Goal: Information Seeking & Learning: Learn about a topic

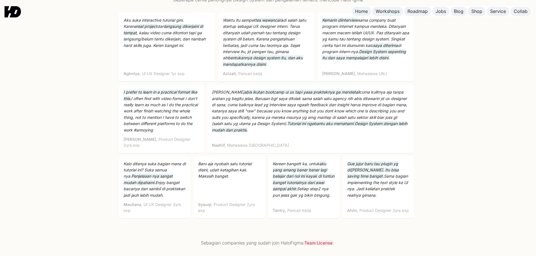
scroll to position [1800, 0]
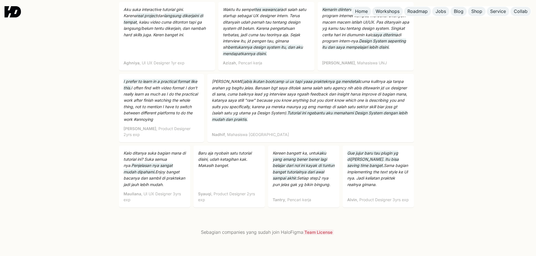
click at [284, 102] on p "Saya abis ikutan bootcamp ui ux tapi yaaa prakteknya ga mendetail cuma kulitnya…" at bounding box center [310, 100] width 197 height 44
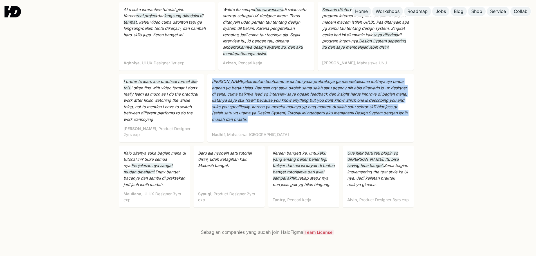
click at [284, 102] on p "Saya abis ikutan bootcamp ui ux tapi yaaa prakteknya ga mendetail cuma kulitnya…" at bounding box center [310, 100] width 197 height 44
click at [313, 97] on p "Saya abis ikutan bootcamp ui ux tapi yaaa prakteknya ga mendetail cuma kulitnya…" at bounding box center [310, 100] width 197 height 44
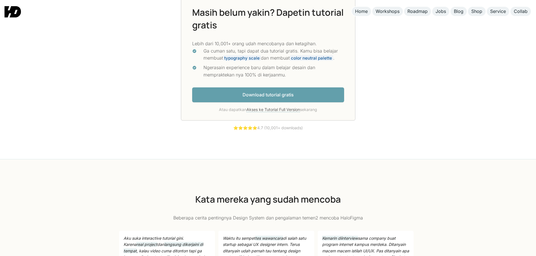
scroll to position [1538, 0]
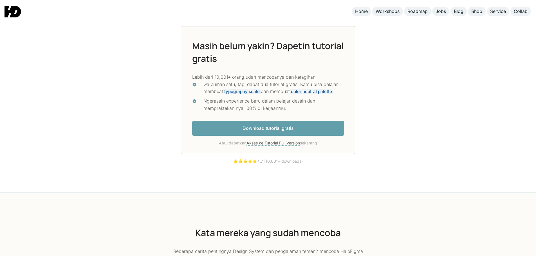
click at [255, 102] on div "Ngerasain experience baru dalam belajar desain dan mempraktekan nya 100% di ker…" at bounding box center [273, 105] width 141 height 14
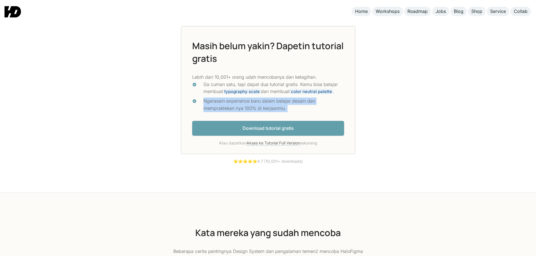
click at [255, 102] on div "Ngerasain experience baru dalam belajar desain dan mempraktekan nya 100% di ker…" at bounding box center [273, 105] width 141 height 14
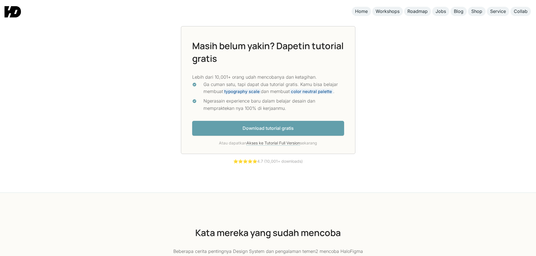
click at [263, 82] on div "Ga cuman satu, tapi dapat dua tutorial gratis. Kamu bisa belajar membuat typogr…" at bounding box center [273, 88] width 141 height 14
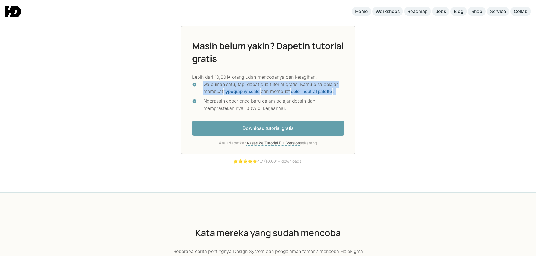
click at [263, 82] on div "Ga cuman satu, tapi dapat dua tutorial gratis. Kamu bisa belajar membuat typogr…" at bounding box center [273, 88] width 141 height 14
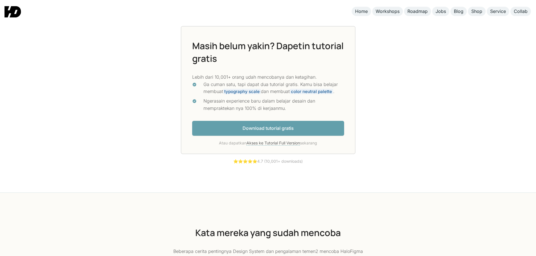
click at [265, 76] on p "Lebih dari 10,001+ orang udah mencobanya dan ketagihan." at bounding box center [268, 77] width 152 height 7
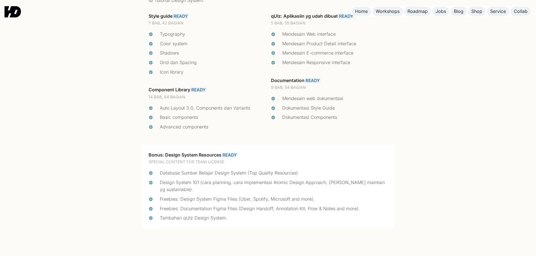
scroll to position [1275, 0]
drag, startPoint x: 281, startPoint y: 101, endPoint x: 350, endPoint y: 120, distance: 71.3
click at [350, 120] on ul "Mendesain web dokumentasi Dokumentasi Style Guide Dokumentasi Components" at bounding box center [329, 108] width 117 height 26
click at [350, 120] on div "Dokumentasi Components" at bounding box center [334, 117] width 105 height 7
drag, startPoint x: 350, startPoint y: 120, endPoint x: 279, endPoint y: 98, distance: 73.9
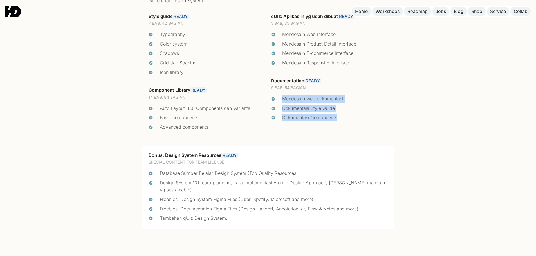
click at [279, 98] on ul "Mendesain web dokumentasi Dokumentasi Style Guide Dokumentasi Components" at bounding box center [329, 108] width 117 height 26
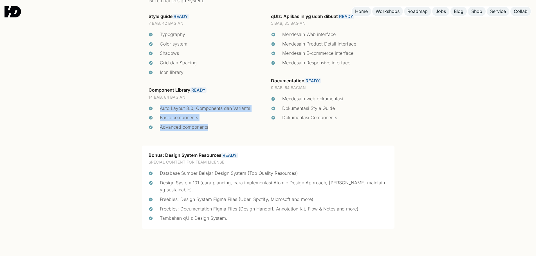
drag, startPoint x: 230, startPoint y: 125, endPoint x: 160, endPoint y: 108, distance: 71.8
click at [160, 108] on ul "Auto Layout 3.0, Components dan Variants Basic components Advanced components" at bounding box center [206, 118] width 117 height 26
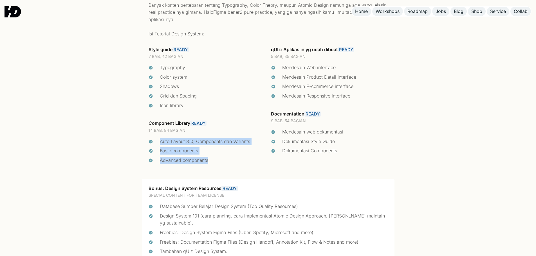
scroll to position [1200, 0]
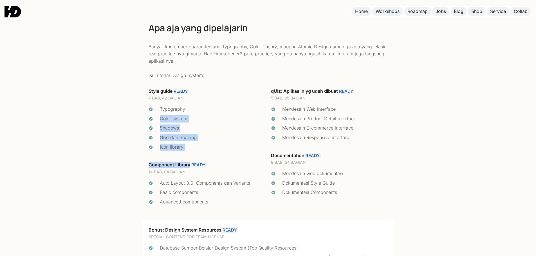
drag, startPoint x: 189, startPoint y: 151, endPoint x: 151, endPoint y: 115, distance: 52.3
click at [151, 115] on div "Style guide READY 7 BAB, 42 BAGIAN Typography Color system Shadows Grid dan Spa…" at bounding box center [207, 151] width 122 height 132
click at [282, 109] on div "Mendesain Web interface" at bounding box center [334, 109] width 105 height 7
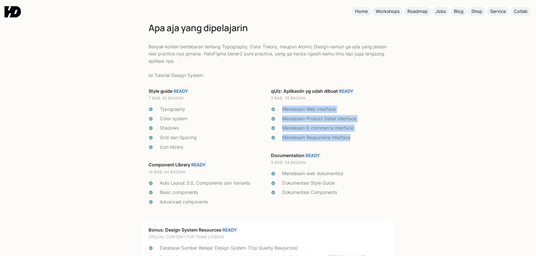
drag, startPoint x: 282, startPoint y: 107, endPoint x: 372, endPoint y: 137, distance: 95.3
click at [372, 137] on ul "Mendesain Web interface Mendesain Product Detail interface Mendesain E-commerce…" at bounding box center [329, 123] width 117 height 35
click at [372, 137] on div "Mendesain Responsive interface" at bounding box center [334, 137] width 105 height 7
drag, startPoint x: 348, startPoint y: 134, endPoint x: 283, endPoint y: 109, distance: 70.1
click at [283, 109] on ul "Mendesain Web interface Mendesain Product Detail interface Mendesain E-commerce…" at bounding box center [329, 123] width 117 height 35
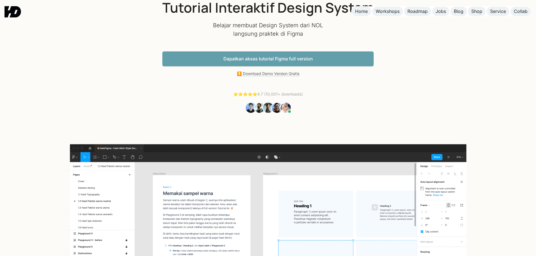
scroll to position [0, 0]
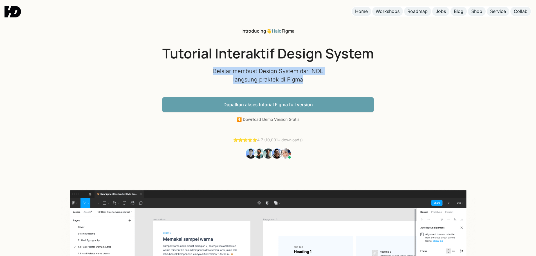
drag, startPoint x: 208, startPoint y: 72, endPoint x: 316, endPoint y: 82, distance: 107.9
click at [315, 82] on div "Introducing 👋 Halo Figma Tutorial Interaktif Design System Belajar membuat Desi…" at bounding box center [267, 93] width 211 height 131
click at [316, 82] on p "Belajar membuat Design System dari NOL langsung praktek di Figma" at bounding box center [268, 75] width 112 height 17
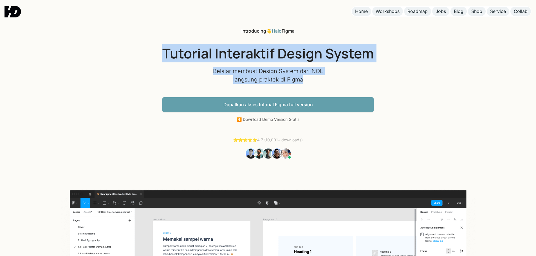
drag, startPoint x: 325, startPoint y: 79, endPoint x: 159, endPoint y: 47, distance: 168.2
click at [159, 47] on div "Introducing 👋 Halo Figma Tutorial Interaktif Design System Belajar membuat Desi…" at bounding box center [268, 218] width 536 height 436
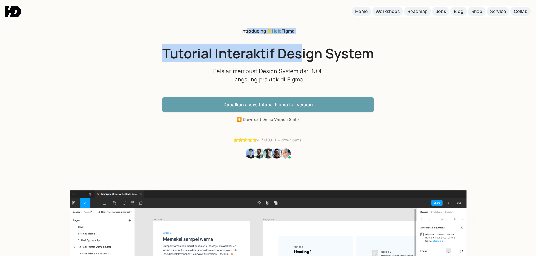
drag, startPoint x: 249, startPoint y: 27, endPoint x: 300, endPoint y: 40, distance: 52.8
click at [300, 40] on div "Introducing 👋 Halo Figma Tutorial Interaktif Design System Belajar membuat Desi…" at bounding box center [268, 218] width 536 height 436
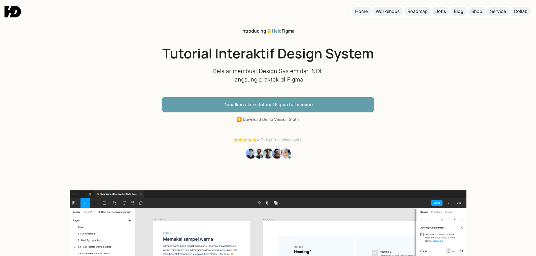
drag, startPoint x: 239, startPoint y: 33, endPoint x: 237, endPoint y: 30, distance: 3.9
click at [238, 33] on div "Introducing 👋 Halo Figma Tutorial Interaktif Design System Belajar membuat Desi…" at bounding box center [267, 93] width 211 height 131
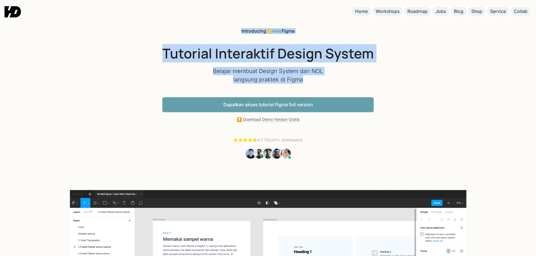
drag, startPoint x: 240, startPoint y: 30, endPoint x: 304, endPoint y: 81, distance: 82.5
click at [304, 81] on div "Introducing 👋 Halo Figma Tutorial Interaktif Design System Belajar membuat Desi…" at bounding box center [267, 93] width 211 height 131
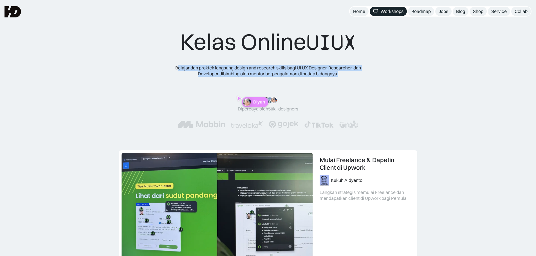
drag, startPoint x: 209, startPoint y: 63, endPoint x: 356, endPoint y: 73, distance: 147.4
click at [356, 73] on div "Belajar dan praktek langsung design and research skills bagi UI UX Designer, Re…" at bounding box center [268, 71] width 202 height 12
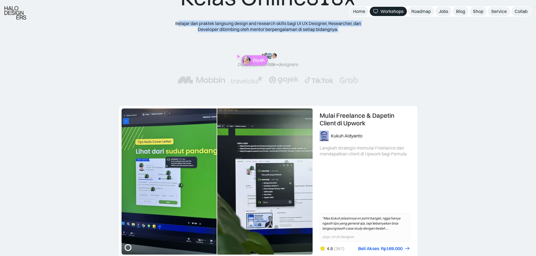
scroll to position [75, 0]
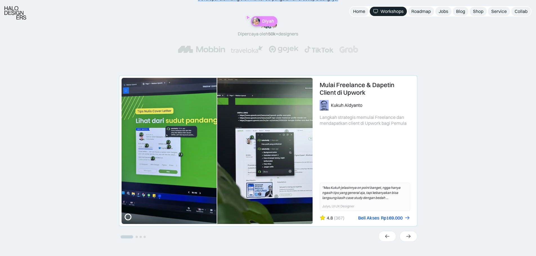
click at [217, 137] on link "1 of 4" at bounding box center [268, 151] width 298 height 151
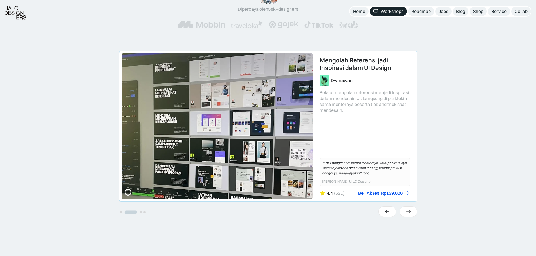
scroll to position [112, 0]
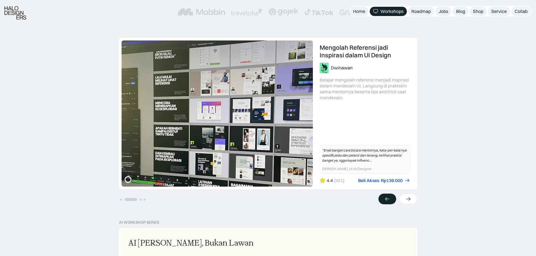
click at [383, 196] on div at bounding box center [387, 199] width 18 height 11
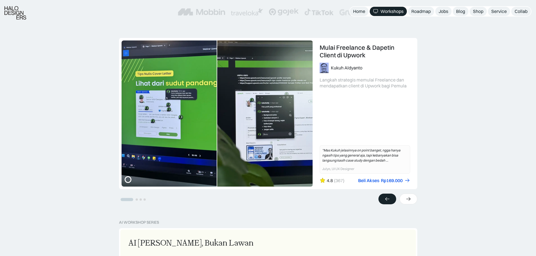
click at [383, 196] on div at bounding box center [387, 199] width 18 height 11
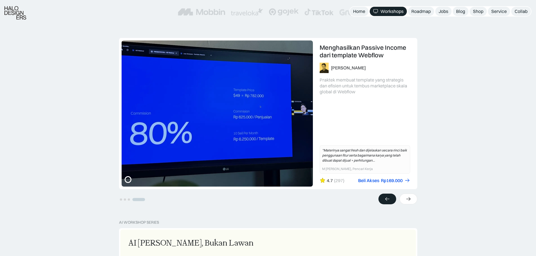
click at [383, 196] on div at bounding box center [387, 199] width 18 height 11
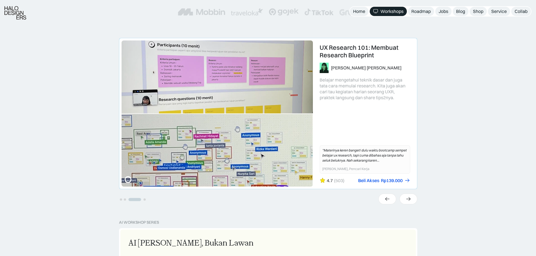
click at [349, 66] on link "3 of 4" at bounding box center [268, 113] width 298 height 151
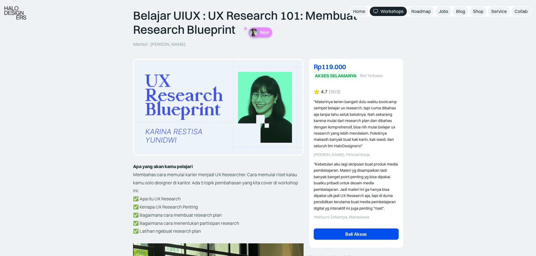
scroll to position [75, 0]
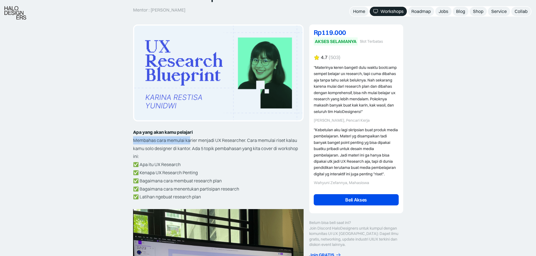
drag, startPoint x: 199, startPoint y: 140, endPoint x: 295, endPoint y: 100, distance: 103.6
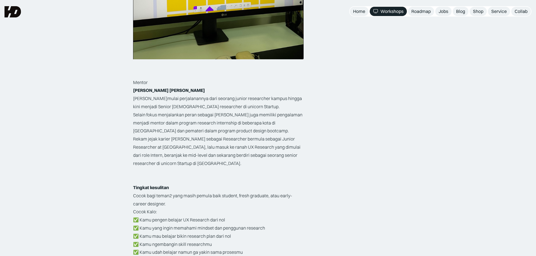
scroll to position [562, 0]
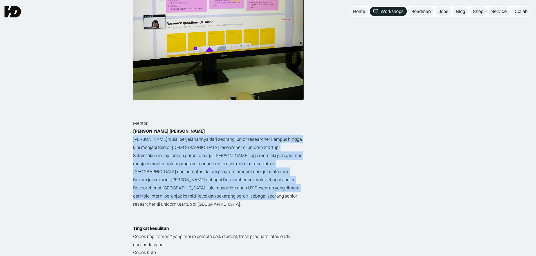
drag, startPoint x: 136, startPoint y: 141, endPoint x: 260, endPoint y: 192, distance: 134.1
click at [260, 192] on div "Belajar UIUX : UX Research 101: Membuat Research Blueprint Mentor : Karina Resi…" at bounding box center [268, 118] width 536 height 1262
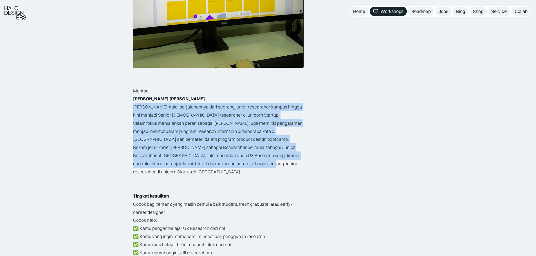
scroll to position [638, 0]
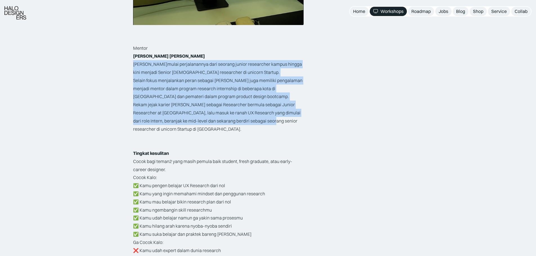
click at [156, 113] on p "Rekam jejak karier Karina sebagai Researcher bermula sebagai Junior Researcher …" at bounding box center [218, 117] width 170 height 32
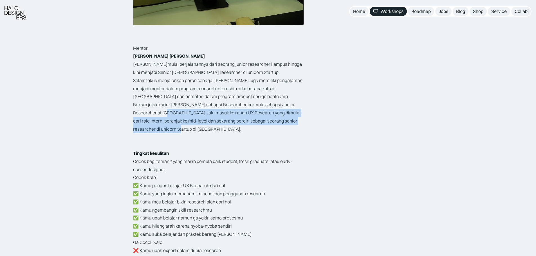
drag, startPoint x: 149, startPoint y: 111, endPoint x: 287, endPoint y: 127, distance: 138.8
click at [287, 127] on p "Rekam jejak karier Karina sebagai Researcher bermula sebagai Junior Researcher …" at bounding box center [218, 117] width 170 height 32
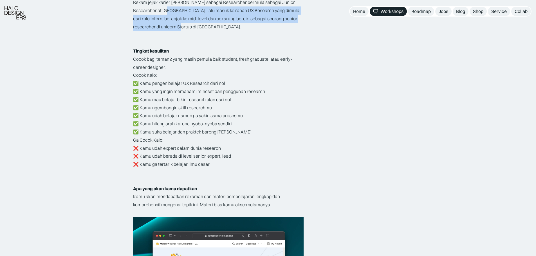
scroll to position [750, 0]
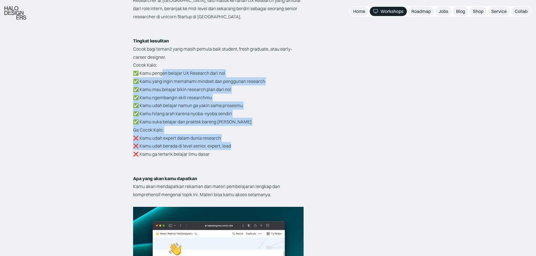
drag, startPoint x: 163, startPoint y: 87, endPoint x: 246, endPoint y: 144, distance: 100.6
click at [246, 144] on p "Ga Cocok Kalo: ❌ Kamu udah expert dalam dunia research ❌ Kamu udah berada di le…" at bounding box center [218, 142] width 170 height 32
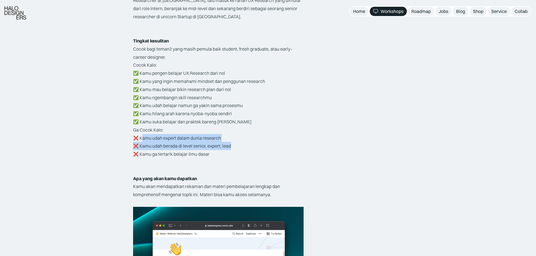
drag, startPoint x: 143, startPoint y: 138, endPoint x: 241, endPoint y: 144, distance: 98.7
click at [241, 144] on p "Ga Cocok Kalo: ❌ Kamu udah expert dalam dunia research ❌ Kamu udah berada di le…" at bounding box center [218, 142] width 170 height 32
click at [226, 149] on p "Ga Cocok Kalo: ❌ Kamu udah expert dalam dunia research ❌ Kamu udah berada di le…" at bounding box center [218, 142] width 170 height 32
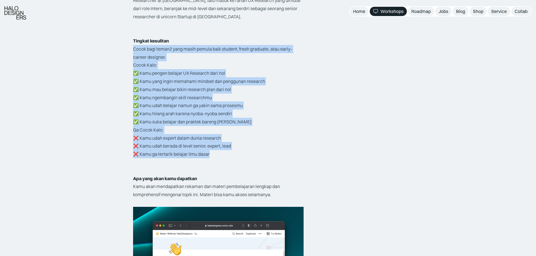
drag, startPoint x: 222, startPoint y: 153, endPoint x: 132, endPoint y: 46, distance: 139.7
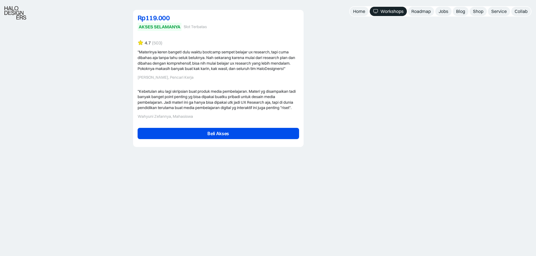
scroll to position [1275, 0]
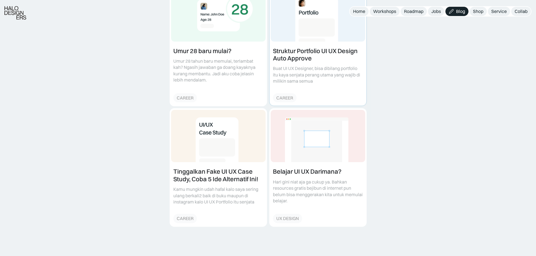
scroll to position [375, 0]
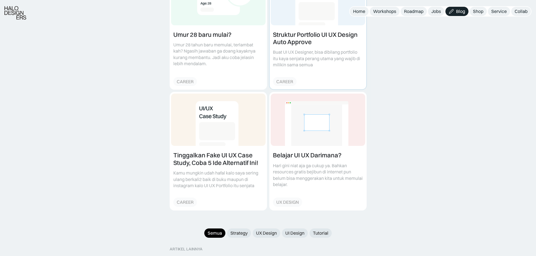
click at [318, 33] on link at bounding box center [317, 31] width 97 height 118
click at [211, 156] on link at bounding box center [218, 151] width 97 height 118
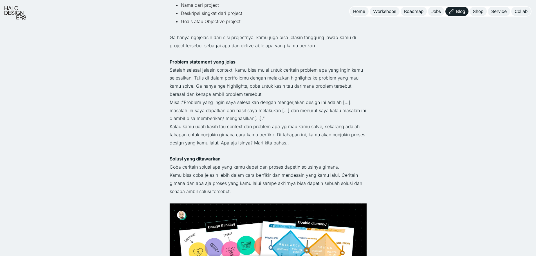
scroll to position [487, 0]
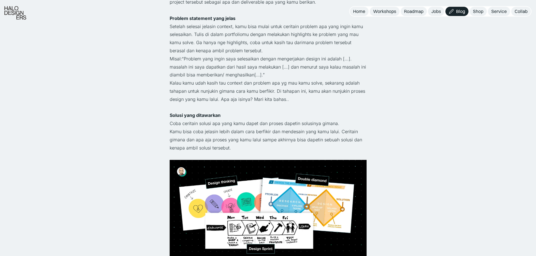
click at [224, 53] on p "Setelah selesai jelasin context, kamu bisa mulai untuk ceritain problem apa yan…" at bounding box center [268, 38] width 197 height 32
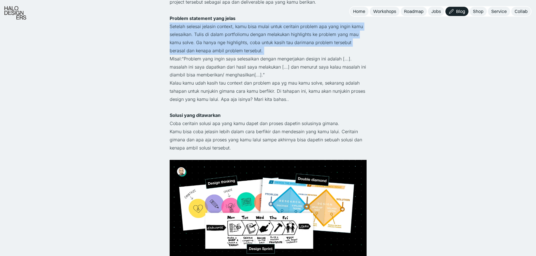
click at [224, 53] on p "Setelah selesai jelasin context, kamu bisa mulai untuk ceritain problem apa yan…" at bounding box center [268, 38] width 197 height 32
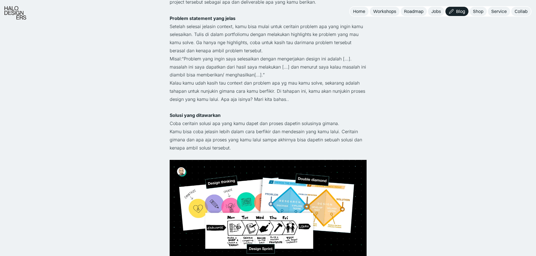
click at [223, 65] on p "Misal:“Problem yang ingin saya selesaikan dengan mengerjakan design ini adalah …" at bounding box center [268, 67] width 197 height 24
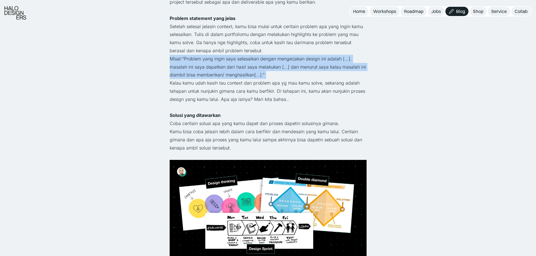
click at [223, 65] on p "Misal:“Problem yang ingin saya selesaikan dengan mengerjakan design ini adalah …" at bounding box center [268, 67] width 197 height 24
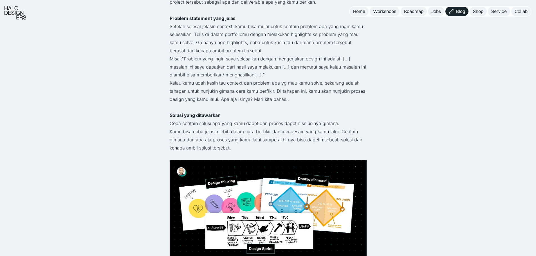
click at [217, 86] on p "Kalau kamu udah kasih tau context dan problem apa yg mau kamu solve, sekarang a…" at bounding box center [268, 91] width 197 height 24
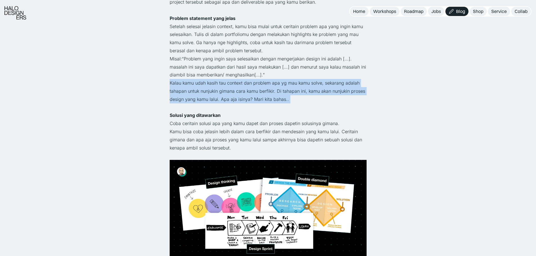
click at [217, 86] on p "Kalau kamu udah kasih tau context dan problem apa yg mau kamu solve, sekarang a…" at bounding box center [268, 91] width 197 height 24
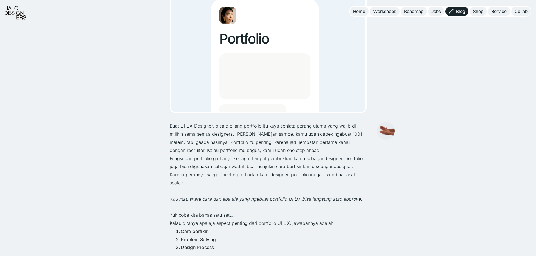
scroll to position [112, 0]
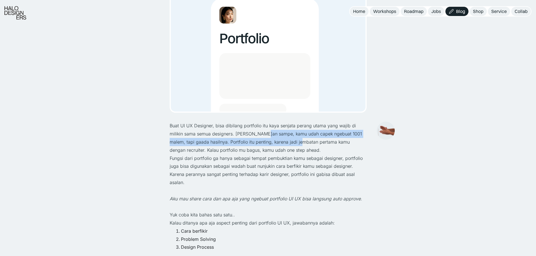
drag, startPoint x: 251, startPoint y: 133, endPoint x: 281, endPoint y: 143, distance: 31.9
click at [281, 143] on p "Buat UI UX Designer, bisa dibilang portfolio itu kaya senjata perang utama yang…" at bounding box center [268, 138] width 197 height 32
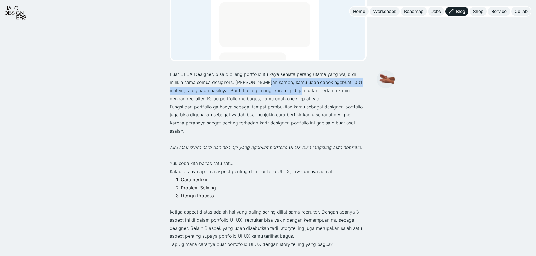
scroll to position [188, 0]
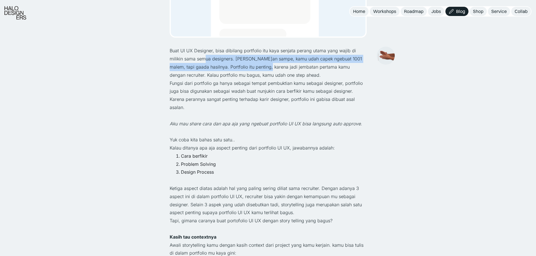
drag, startPoint x: 191, startPoint y: 62, endPoint x: 248, endPoint y: 66, distance: 57.2
click at [248, 66] on p "Buat UI UX Designer, bisa dibilang portfolio itu kaya senjata perang utama yang…" at bounding box center [268, 63] width 197 height 32
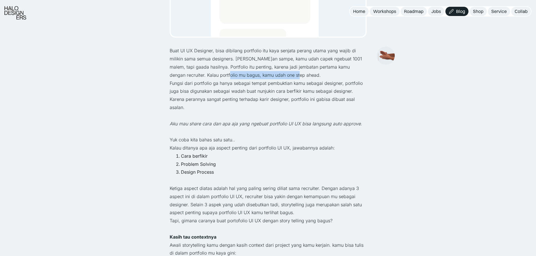
drag, startPoint x: 269, startPoint y: 70, endPoint x: 291, endPoint y: 78, distance: 22.4
click at [292, 78] on p "Buat UI UX Designer, bisa dibilang portfolio itu kaya senjata perang utama yang…" at bounding box center [268, 63] width 197 height 32
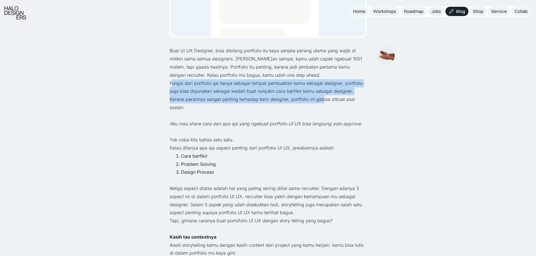
drag, startPoint x: 178, startPoint y: 80, endPoint x: 321, endPoint y: 96, distance: 143.8
click at [321, 96] on p "Fungsi dari portfolio ga hanya sebagai tempat pembuktian kamu sebagai designer,…" at bounding box center [268, 95] width 197 height 32
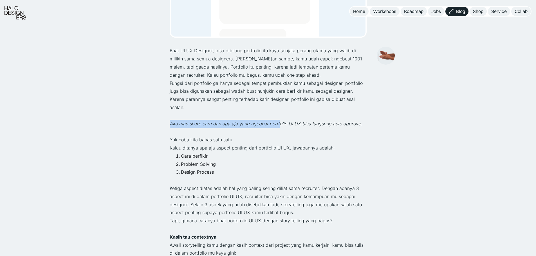
drag, startPoint x: 200, startPoint y: 116, endPoint x: 278, endPoint y: 121, distance: 78.1
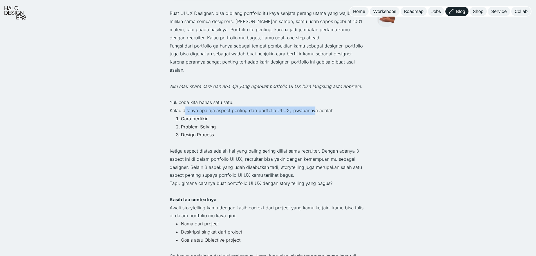
drag, startPoint x: 193, startPoint y: 108, endPoint x: 274, endPoint y: 113, distance: 80.6
click at [308, 107] on p "Kalau ditanya apa aja aspect penting dari portfolio UI UX, jawabannya adalah:" at bounding box center [268, 111] width 197 height 8
drag, startPoint x: 179, startPoint y: 118, endPoint x: 200, endPoint y: 124, distance: 22.5
click at [213, 120] on li "Cara berfikir" at bounding box center [274, 119] width 186 height 8
drag, startPoint x: 185, startPoint y: 125, endPoint x: 204, endPoint y: 125, distance: 18.9
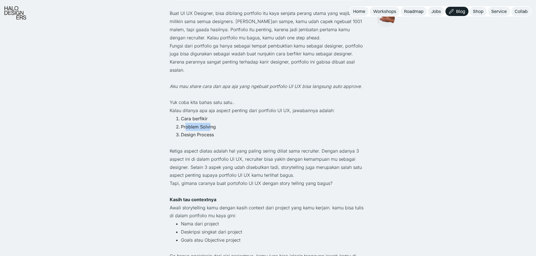
click at [210, 124] on li "Problem Solving" at bounding box center [274, 127] width 186 height 8
drag, startPoint x: 204, startPoint y: 131, endPoint x: 218, endPoint y: 134, distance: 13.8
click at [218, 134] on li "Design Process" at bounding box center [274, 135] width 186 height 8
drag, startPoint x: 158, startPoint y: 159, endPoint x: 188, endPoint y: 156, distance: 29.8
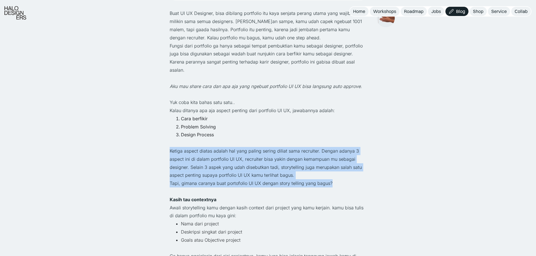
drag, startPoint x: 198, startPoint y: 147, endPoint x: 339, endPoint y: 181, distance: 144.4
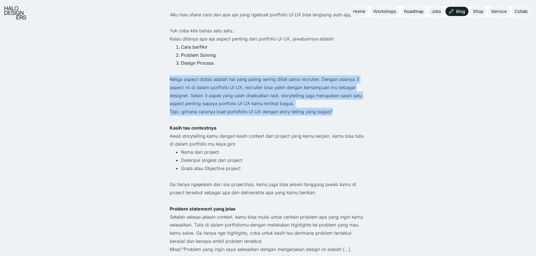
scroll to position [337, 0]
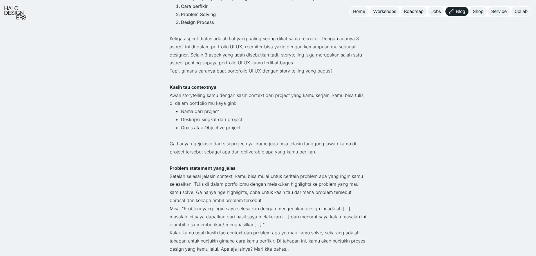
drag, startPoint x: 170, startPoint y: 88, endPoint x: 221, endPoint y: 82, distance: 51.7
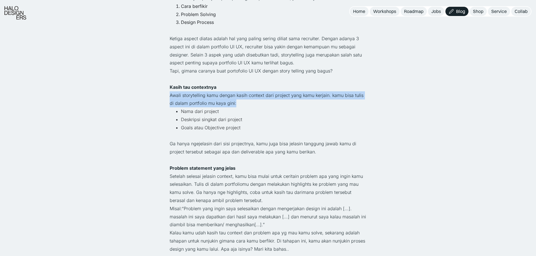
drag, startPoint x: 198, startPoint y: 93, endPoint x: 251, endPoint y: 102, distance: 53.4
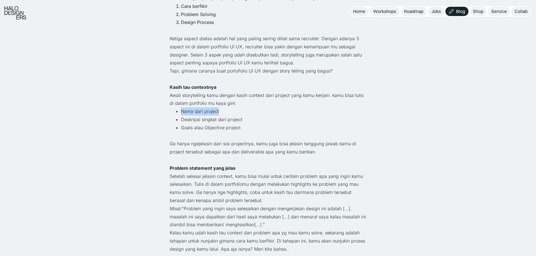
drag, startPoint x: 177, startPoint y: 114, endPoint x: 226, endPoint y: 110, distance: 48.8
click at [226, 110] on li "Nama dari project" at bounding box center [274, 111] width 186 height 8
drag, startPoint x: 181, startPoint y: 119, endPoint x: 262, endPoint y: 110, distance: 81.5
click at [262, 110] on ul "Nama dari project Deskripsi singkat dari project Goals atau Objective project" at bounding box center [268, 119] width 197 height 24
drag, startPoint x: 177, startPoint y: 128, endPoint x: 242, endPoint y: 127, distance: 64.4
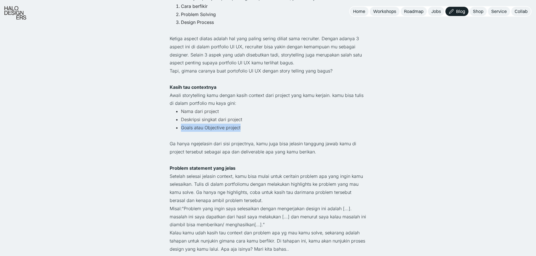
click at [242, 127] on li "Goals atau Objective project" at bounding box center [274, 128] width 186 height 8
drag, startPoint x: 183, startPoint y: 112, endPoint x: 183, endPoint y: 116, distance: 4.3
click at [244, 108] on li "Nama dari project" at bounding box center [274, 111] width 186 height 8
drag, startPoint x: 177, startPoint y: 118, endPoint x: 256, endPoint y: 5, distance: 137.2
click at [285, 110] on ul "Nama dari project Deskripsi singkat dari project Goals atau Objective project" at bounding box center [268, 119] width 197 height 24
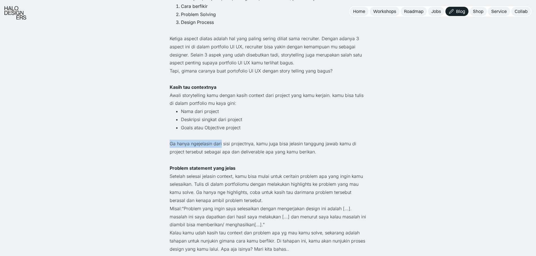
drag, startPoint x: 163, startPoint y: 146, endPoint x: 220, endPoint y: 141, distance: 57.9
drag, startPoint x: 166, startPoint y: 151, endPoint x: 317, endPoint y: 150, distance: 151.0
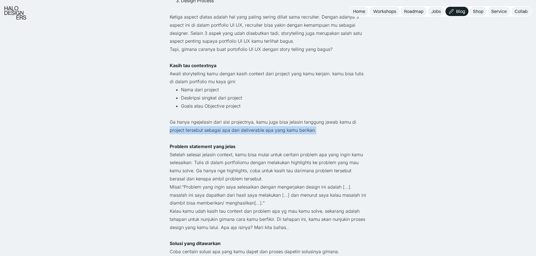
scroll to position [375, 0]
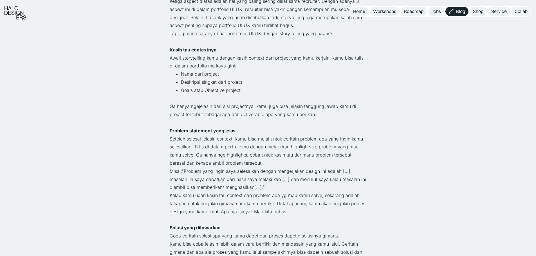
click at [216, 108] on p "Ga hanya ngejelasin dari sisi projectnya, kamu juga bisa jelasin tanggung jawab…" at bounding box center [268, 110] width 197 height 16
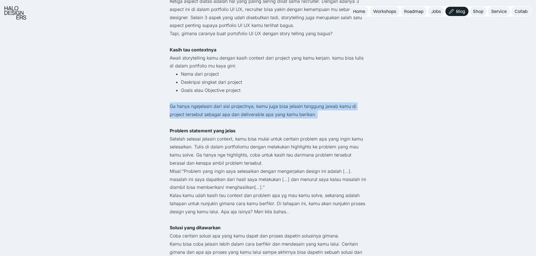
click at [216, 108] on p "Ga hanya ngejelasin dari sisi projectnya, kamu juga bisa jelasin tanggung jawab…" at bounding box center [268, 110] width 197 height 16
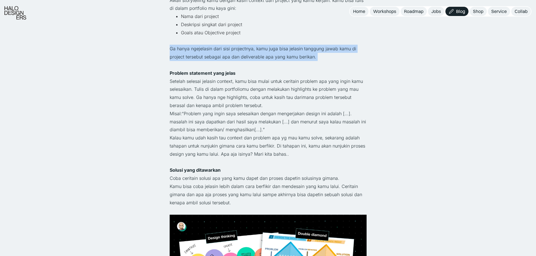
scroll to position [450, 0]
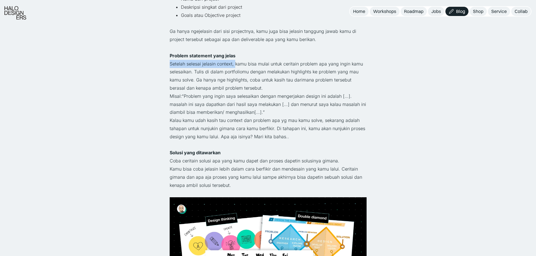
drag, startPoint x: 197, startPoint y: 66, endPoint x: 234, endPoint y: 60, distance: 37.9
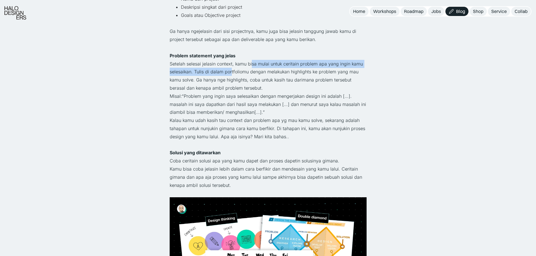
drag, startPoint x: 252, startPoint y: 60, endPoint x: 230, endPoint y: 76, distance: 26.9
click at [231, 74] on p "Setelah selesai jelasin context, kamu bisa mulai untuk ceritain problem apa yan…" at bounding box center [268, 76] width 197 height 32
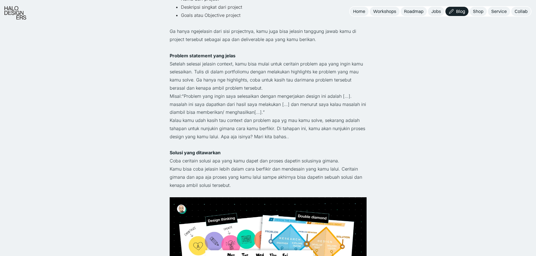
click at [242, 72] on p "Setelah selesai jelasin context, kamu bisa mulai untuk ceritain problem apa yan…" at bounding box center [268, 76] width 197 height 32
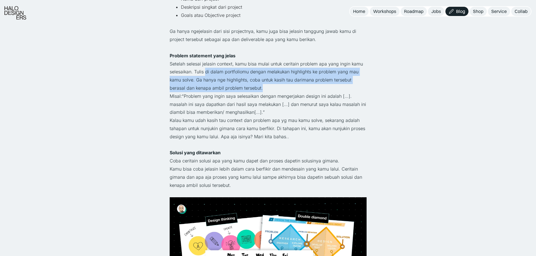
drag, startPoint x: 205, startPoint y: 71, endPoint x: 251, endPoint y: 87, distance: 49.5
click at [251, 87] on p "Setelah selesai jelasin context, kamu bisa mulai untuk ceritain problem apa yan…" at bounding box center [268, 76] width 197 height 32
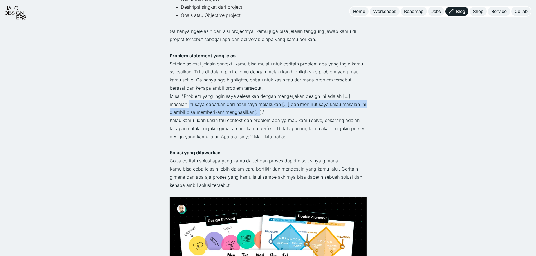
drag, startPoint x: 188, startPoint y: 108, endPoint x: 258, endPoint y: 111, distance: 70.7
click at [258, 111] on p "Misal:“Problem yang ingin saya selesaikan dengan mengerjakan design ini adalah …" at bounding box center [268, 104] width 197 height 24
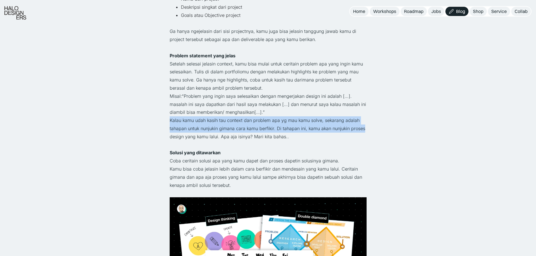
drag, startPoint x: 163, startPoint y: 123, endPoint x: 363, endPoint y: 125, distance: 200.0
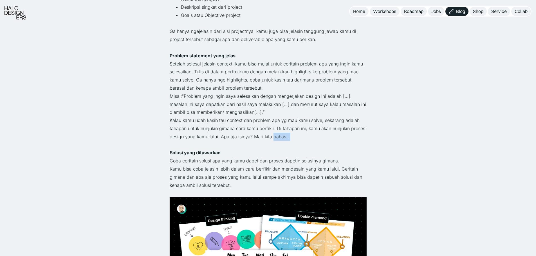
drag, startPoint x: 222, startPoint y: 142, endPoint x: 272, endPoint y: 138, distance: 50.8
click at [272, 138] on div "Buat UI UX Designer, bisa dibilang portfolio itu kaya senjata perang utama yang…" at bounding box center [268, 257] width 197 height 947
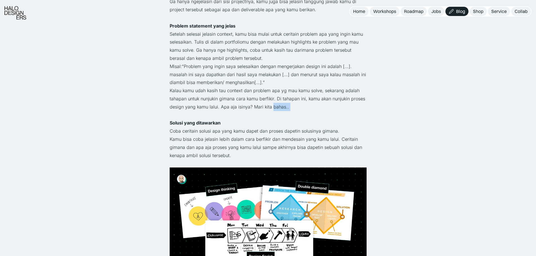
scroll to position [525, 0]
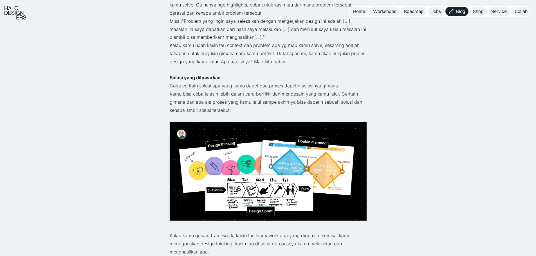
drag, startPoint x: 163, startPoint y: 79, endPoint x: 256, endPoint y: 72, distance: 93.1
drag, startPoint x: 178, startPoint y: 79, endPoint x: 225, endPoint y: 77, distance: 47.0
click at [225, 77] on p "Solusi yang ditawarkan" at bounding box center [268, 78] width 197 height 8
drag, startPoint x: 231, startPoint y: 84, endPoint x: 312, endPoint y: 82, distance: 80.2
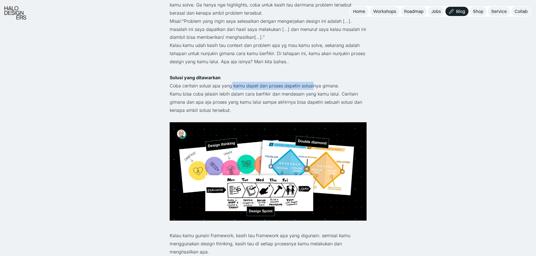
click at [312, 82] on p "Coba ceritain solusi apa yang kamu dapet dan proses dapetin solusinya gimana." at bounding box center [268, 86] width 197 height 8
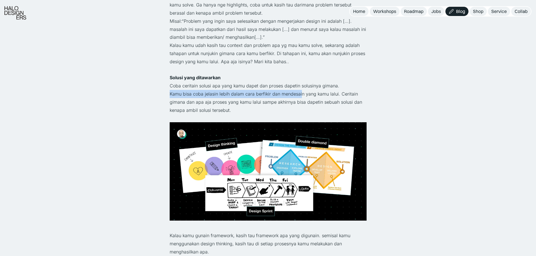
drag, startPoint x: 165, startPoint y: 96, endPoint x: 300, endPoint y: 90, distance: 135.4
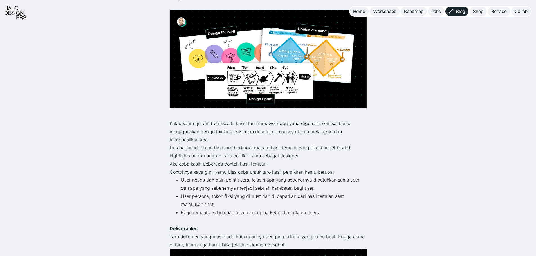
scroll to position [638, 0]
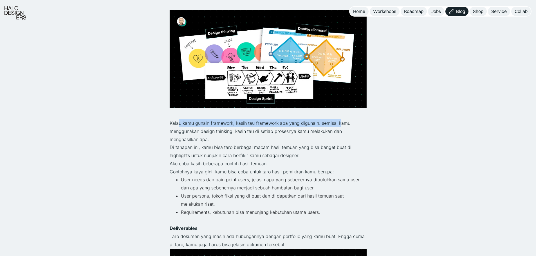
drag, startPoint x: 195, startPoint y: 122, endPoint x: 340, endPoint y: 123, distance: 145.4
click at [340, 123] on p "Kalau kamu gunain framework, kasih tau framework apa yang digunain. semisal kam…" at bounding box center [268, 131] width 197 height 24
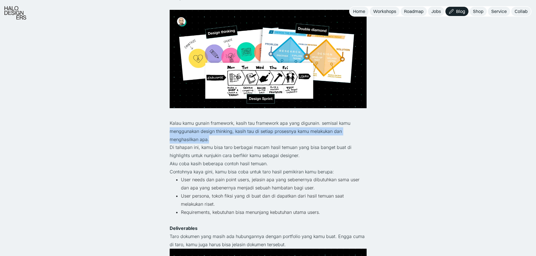
drag, startPoint x: 195, startPoint y: 130, endPoint x: 212, endPoint y: 140, distance: 19.2
click at [212, 140] on div "Kembali Struktur Portfolio UI UX Design Auto Approve Career · 3 menit baca Buat…" at bounding box center [268, 222] width 536 height 1720
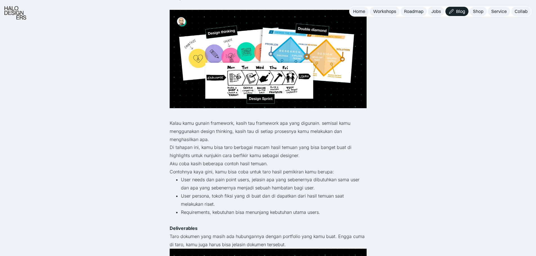
drag, startPoint x: 155, startPoint y: 149, endPoint x: 305, endPoint y: 143, distance: 149.7
click at [305, 143] on div "Kembali Struktur Portfolio UI UX Design Auto Approve Career · 3 menit baca Buat…" at bounding box center [268, 222] width 536 height 1720
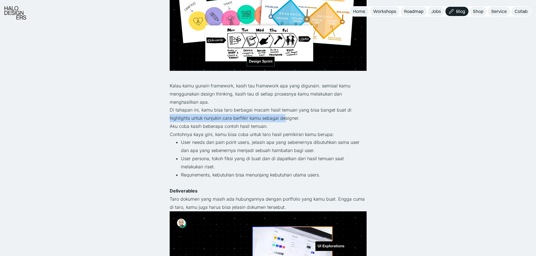
drag, startPoint x: 183, startPoint y: 117, endPoint x: 285, endPoint y: 116, distance: 101.5
click at [285, 116] on div "Kembali Struktur Portfolio UI UX Design Auto Approve Career · 3 menit baca Buat…" at bounding box center [268, 185] width 536 height 1720
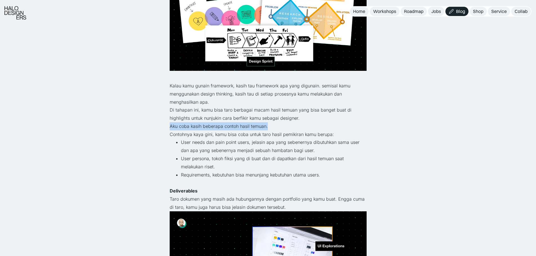
drag, startPoint x: 159, startPoint y: 126, endPoint x: 270, endPoint y: 125, distance: 111.1
click at [270, 125] on div "Kembali Struktur Portfolio UI UX Design Auto Approve Career · 3 menit baca Buat…" at bounding box center [268, 185] width 536 height 1720
drag, startPoint x: 182, startPoint y: 131, endPoint x: 331, endPoint y: 134, distance: 149.1
click at [331, 134] on div "Kembali Struktur Portfolio UI UX Design Auto Approve Career · 3 menit baca Buat…" at bounding box center [268, 185] width 536 height 1720
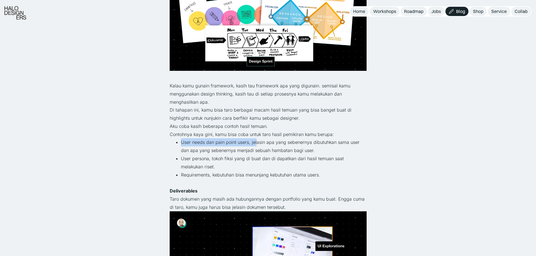
drag, startPoint x: 195, startPoint y: 143, endPoint x: 256, endPoint y: 142, distance: 60.8
click at [256, 142] on li "User needs dan pain point users, jelasin apa yang sebenernya dibutuhkan sama us…" at bounding box center [274, 146] width 186 height 16
click at [257, 142] on li "User needs dan pain point users, jelasin apa yang sebenernya dibutuhkan sama us…" at bounding box center [274, 146] width 186 height 16
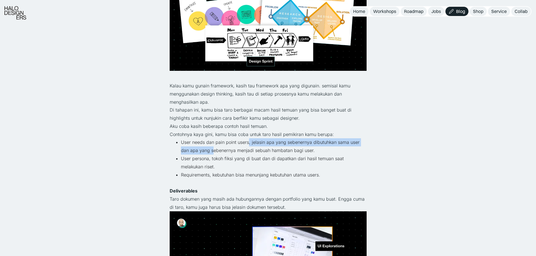
drag, startPoint x: 248, startPoint y: 145, endPoint x: 213, endPoint y: 151, distance: 36.2
click at [213, 151] on li "User needs dan pain point users, jelasin apa yang sebenernya dibutuhkan sama us…" at bounding box center [274, 146] width 186 height 16
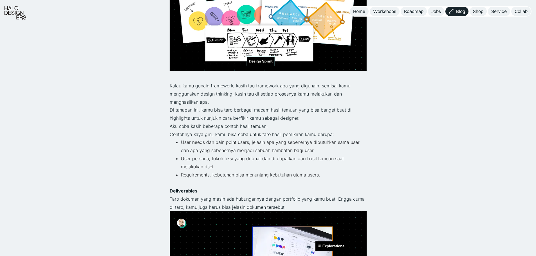
click at [193, 155] on li "User persona, tokoh fiksi yang di buat dan di dapatkan dari hasil temuan saat m…" at bounding box center [274, 163] width 186 height 16
drag, startPoint x: 191, startPoint y: 150, endPoint x: 319, endPoint y: 151, distance: 128.5
click at [319, 151] on li "User needs dan pain point users, jelasin apa yang sebenernya dibutuhkan sama us…" at bounding box center [274, 146] width 186 height 16
drag, startPoint x: 177, startPoint y: 158, endPoint x: 202, endPoint y: 159, distance: 24.5
click at [202, 159] on li "User persona, tokoh fiksi yang di buat dan di dapatkan dari hasil temuan saat m…" at bounding box center [274, 163] width 186 height 16
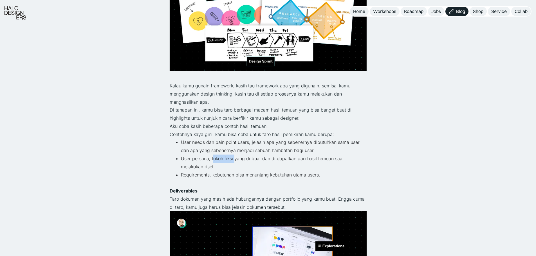
drag, startPoint x: 213, startPoint y: 157, endPoint x: 234, endPoint y: 161, distance: 21.5
click at [234, 161] on li "User persona, tokoh fiksi yang di buat dan di dapatkan dari hasil temuan saat m…" at bounding box center [274, 163] width 186 height 16
click at [239, 157] on li "User persona, tokoh fiksi yang di buat dan di dapatkan dari hasil temuan saat m…" at bounding box center [274, 163] width 186 height 16
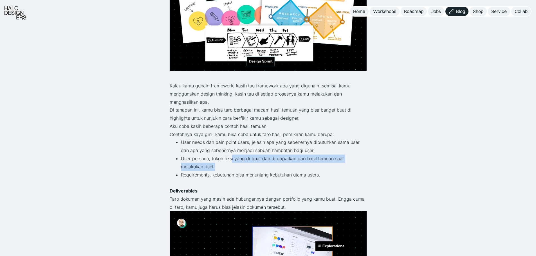
drag, startPoint x: 231, startPoint y: 159, endPoint x: 209, endPoint y: 164, distance: 23.1
click at [209, 164] on li "User persona, tokoh fiksi yang di buat dan di dapatkan dari hasil temuan saat m…" at bounding box center [274, 163] width 186 height 16
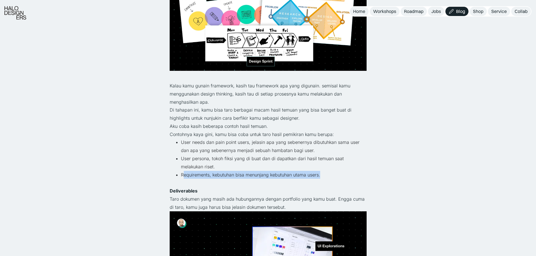
drag, startPoint x: 183, startPoint y: 174, endPoint x: 322, endPoint y: 175, distance: 139.8
click at [322, 175] on li "Requirements, kebutuhan bisa menunjang kebutuhan utama users." at bounding box center [274, 175] width 186 height 8
click at [231, 177] on li "Requirements, kebutuhan bisa menunjang kebutuhan utama users." at bounding box center [274, 175] width 186 height 8
drag, startPoint x: 231, startPoint y: 177, endPoint x: 317, endPoint y: 173, distance: 86.4
click at [317, 173] on li "Requirements, kebutuhan bisa menunjang kebutuhan utama users." at bounding box center [274, 175] width 186 height 8
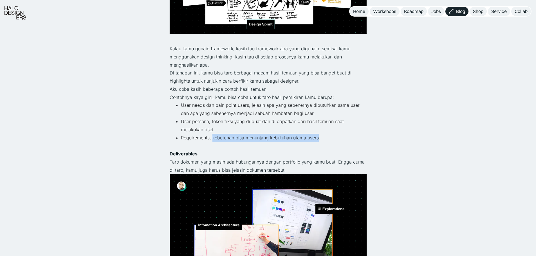
scroll to position [750, 0]
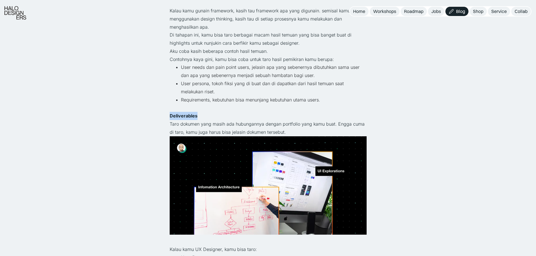
drag, startPoint x: 185, startPoint y: 120, endPoint x: 200, endPoint y: 120, distance: 14.9
click at [200, 120] on div "Kembali Struktur Portfolio UI UX Design Auto Approve Career · 3 menit baca Buat…" at bounding box center [268, 110] width 536 height 1720
click at [197, 128] on p "Taro dokumen yang masih ada hubungannya dengan portfolio yang kamu buat. Engga …" at bounding box center [268, 128] width 197 height 16
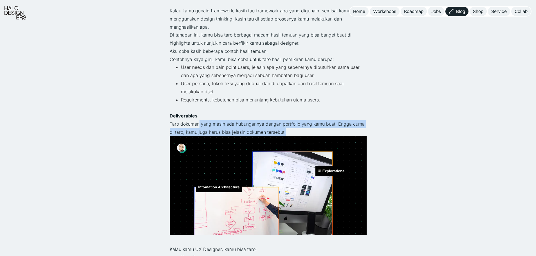
drag, startPoint x: 199, startPoint y: 125, endPoint x: 295, endPoint y: 131, distance: 95.8
click at [295, 131] on p "Taro dokumen yang masih ada hubungannya dengan portfolio yang kamu buat. Engga …" at bounding box center [268, 128] width 197 height 16
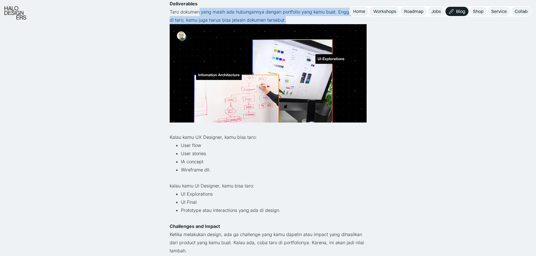
scroll to position [863, 0]
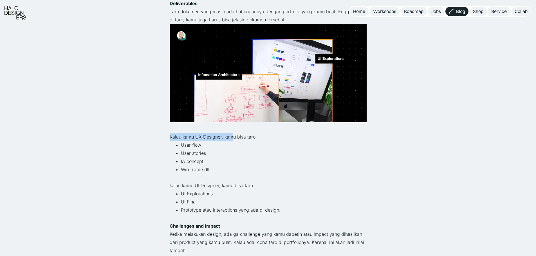
drag, startPoint x: 191, startPoint y: 132, endPoint x: 231, endPoint y: 134, distance: 40.0
drag, startPoint x: 181, startPoint y: 144, endPoint x: 207, endPoint y: 143, distance: 26.5
click at [207, 143] on li "User flow" at bounding box center [274, 145] width 186 height 8
drag, startPoint x: 182, startPoint y: 155, endPoint x: 222, endPoint y: 153, distance: 39.7
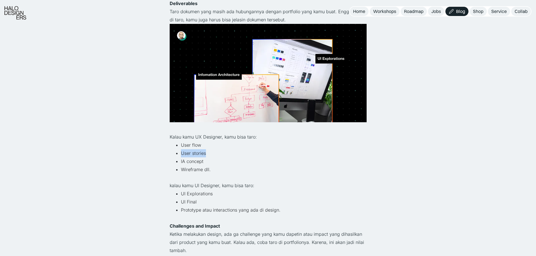
click at [222, 153] on ul "User flow User stories IA concept Wireframe dll." at bounding box center [268, 157] width 197 height 32
drag, startPoint x: 175, startPoint y: 161, endPoint x: 242, endPoint y: 157, distance: 67.6
click at [242, 157] on ul "User flow User stories IA concept Wireframe dll." at bounding box center [268, 157] width 197 height 32
drag, startPoint x: 181, startPoint y: 170, endPoint x: 217, endPoint y: 172, distance: 36.1
click at [217, 172] on li "Wireframe dll." at bounding box center [274, 170] width 186 height 8
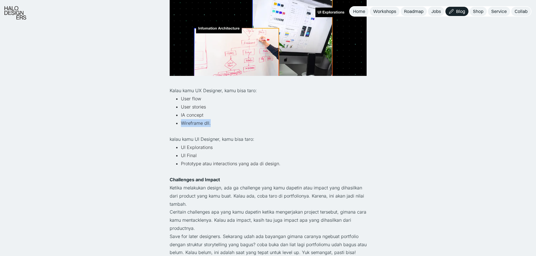
scroll to position [937, 0]
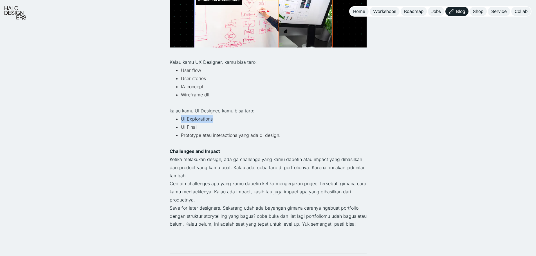
drag, startPoint x: 204, startPoint y: 121, endPoint x: 218, endPoint y: 119, distance: 14.5
click at [218, 119] on li "UI Explorations" at bounding box center [274, 119] width 186 height 8
drag, startPoint x: 179, startPoint y: 128, endPoint x: 197, endPoint y: 129, distance: 17.5
click at [197, 129] on ul "UI Explorations UI Final Prototype atau interactions yang ada di design." at bounding box center [268, 127] width 197 height 24
drag, startPoint x: 181, startPoint y: 138, endPoint x: 283, endPoint y: 132, distance: 102.5
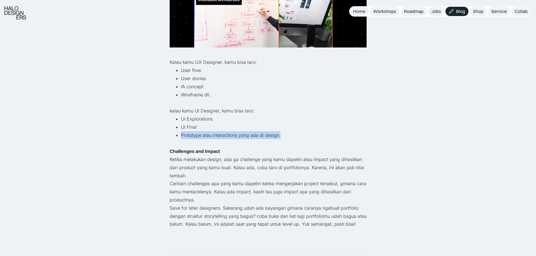
click at [285, 134] on li "Prototype atau interactions yang ada di design." at bounding box center [274, 135] width 186 height 8
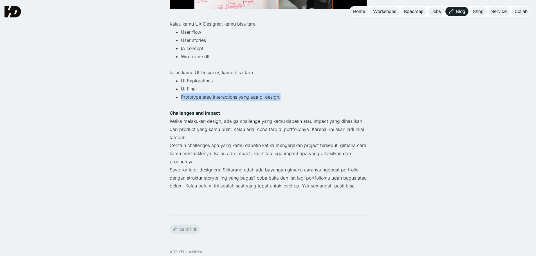
scroll to position [975, 0]
drag, startPoint x: 169, startPoint y: 113, endPoint x: 237, endPoint y: 106, distance: 69.0
drag, startPoint x: 237, startPoint y: 99, endPoint x: 235, endPoint y: 101, distance: 3.2
click at [235, 101] on li "Prototype atau interactions yang ada di design." at bounding box center [274, 98] width 186 height 8
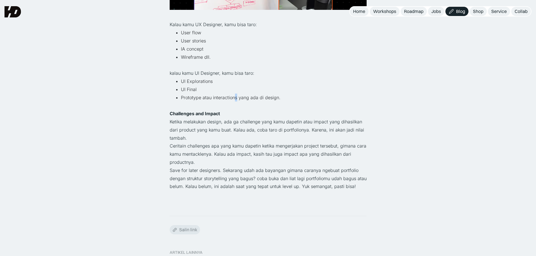
click at [235, 101] on li "Prototype atau interactions yang ada di design." at bounding box center [274, 98] width 186 height 8
click at [206, 103] on p "‍" at bounding box center [268, 106] width 197 height 8
click at [206, 102] on p "‍" at bounding box center [268, 106] width 197 height 8
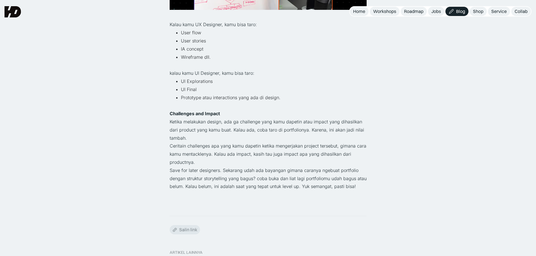
click at [206, 102] on p "‍" at bounding box center [268, 106] width 197 height 8
click at [205, 97] on li "Prototype atau interactions yang ada di design." at bounding box center [274, 98] width 186 height 8
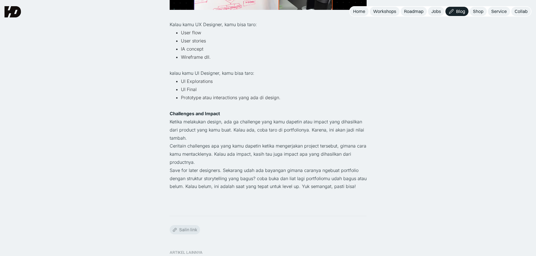
click at [209, 118] on p "Ketika melakukan design, ada ga challenge yang kamu dapetin atau impact yang di…" at bounding box center [268, 130] width 197 height 24
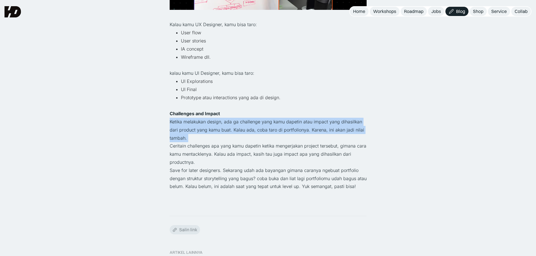
click at [209, 118] on p "Ketika melakukan design, ada ga challenge yang kamu dapetin atau impact yang di…" at bounding box center [268, 130] width 197 height 24
click at [227, 124] on p "Ketika melakukan design, ada ga challenge yang kamu dapetin atau impact yang di…" at bounding box center [268, 130] width 197 height 24
click at [254, 138] on p "Ketika melakukan design, ada ga challenge yang kamu dapetin atau impact yang di…" at bounding box center [268, 130] width 197 height 24
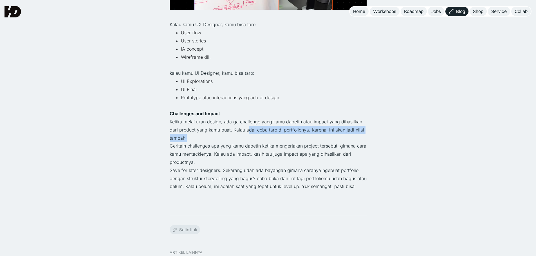
drag, startPoint x: 246, startPoint y: 130, endPoint x: 197, endPoint y: 138, distance: 50.4
click at [197, 138] on p "Ketika melakukan design, ada ga challenge yang kamu dapetin atau impact yang di…" at bounding box center [268, 130] width 197 height 24
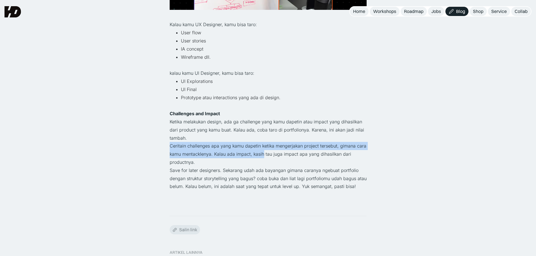
drag, startPoint x: 170, startPoint y: 147, endPoint x: 263, endPoint y: 154, distance: 93.9
click at [263, 154] on p "Ceritain challenges apa yang kamu dapetin ketika mengerjakan project tersebut, …" at bounding box center [268, 154] width 197 height 24
click at [264, 154] on p "Ceritain challenges apa yang kamu dapetin ketika mengerjakan project tersebut, …" at bounding box center [268, 154] width 197 height 24
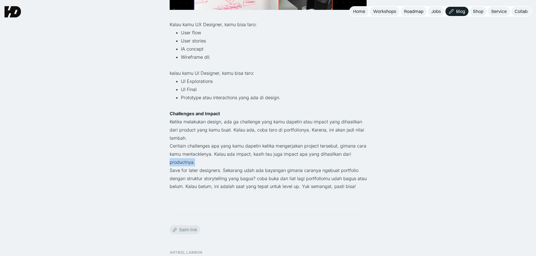
drag, startPoint x: 165, startPoint y: 162, endPoint x: 216, endPoint y: 162, distance: 50.9
drag, startPoint x: 183, startPoint y: 174, endPoint x: 231, endPoint y: 168, distance: 48.7
click at [232, 171] on p "Save for later designers. Sekarang udah ada bayangan gimana caranya ngebuat por…" at bounding box center [268, 178] width 197 height 24
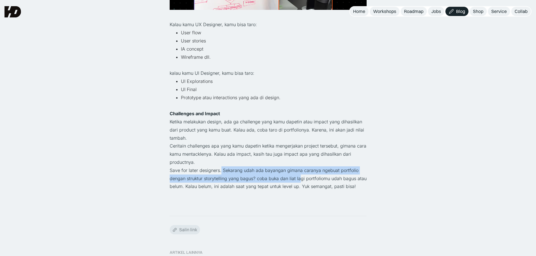
drag, startPoint x: 220, startPoint y: 170, endPoint x: 298, endPoint y: 177, distance: 78.5
click at [298, 177] on p "Save for later designers. Sekarang udah ada bayangan gimana caranya ngebuat por…" at bounding box center [268, 178] width 197 height 24
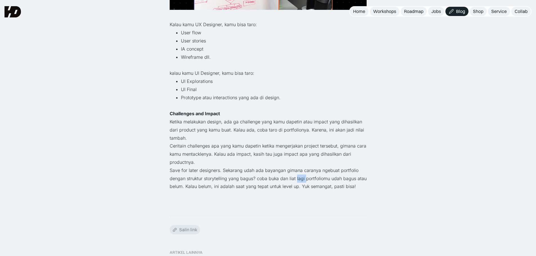
click at [298, 177] on p "Save for later designers. Sekarang udah ada bayangan gimana caranya ngebuat por…" at bounding box center [268, 178] width 197 height 24
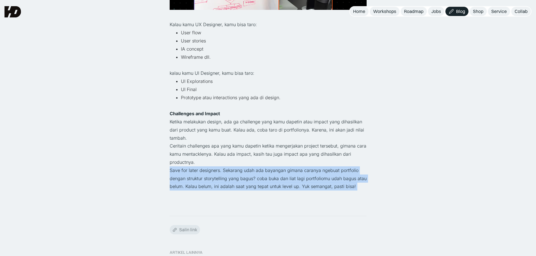
click at [298, 177] on p "Save for later designers. Sekarang udah ada bayangan gimana caranya ngebuat por…" at bounding box center [268, 178] width 197 height 24
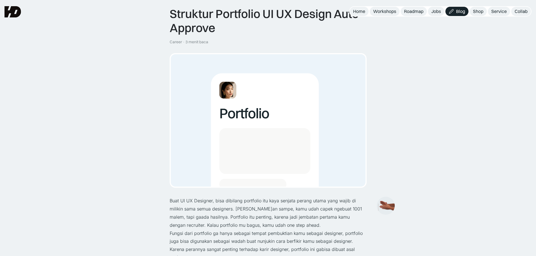
scroll to position [0, 0]
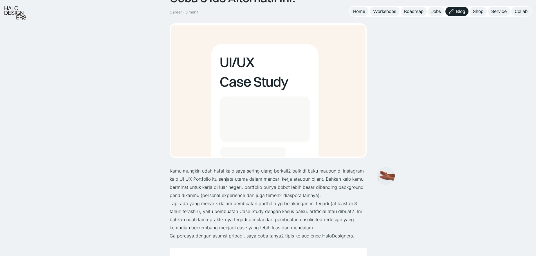
scroll to position [150, 0]
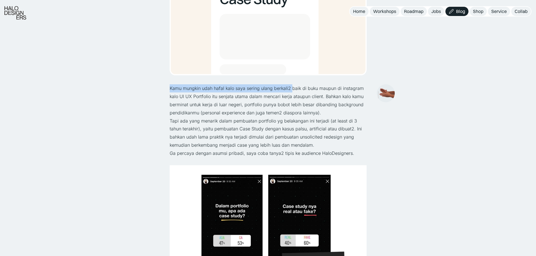
drag, startPoint x: 165, startPoint y: 91, endPoint x: 308, endPoint y: 84, distance: 143.9
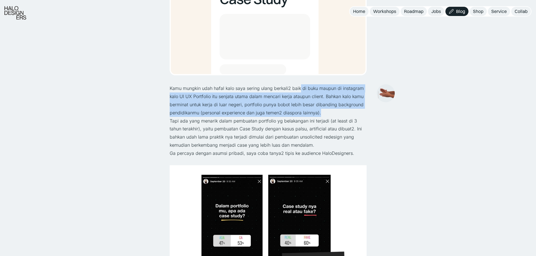
drag, startPoint x: 299, startPoint y: 87, endPoint x: 322, endPoint y: 110, distance: 32.2
click at [322, 110] on p "Kamu mungkin udah hafal kalo saya sering ulang berkali2 baik di buku maupun di …" at bounding box center [268, 100] width 197 height 32
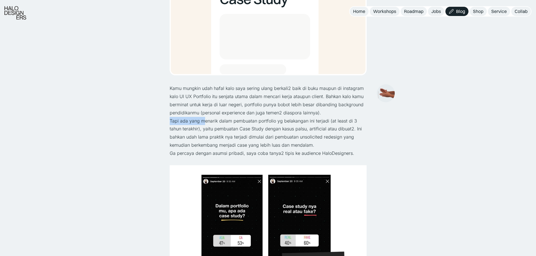
drag, startPoint x: 213, startPoint y: 124, endPoint x: 360, endPoint y: 116, distance: 147.8
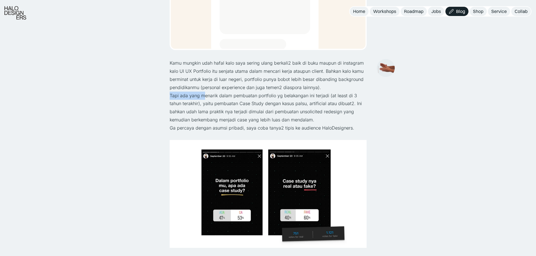
scroll to position [188, 0]
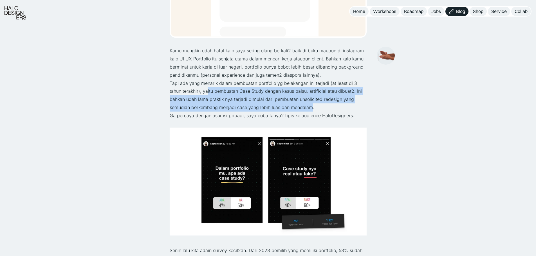
drag, startPoint x: 193, startPoint y: 95, endPoint x: 288, endPoint y: 110, distance: 95.7
click at [288, 110] on p "Tapi ada yang menarik dalam pembuatan portfolio yg belakangan ini terjadi (at l…" at bounding box center [268, 95] width 197 height 32
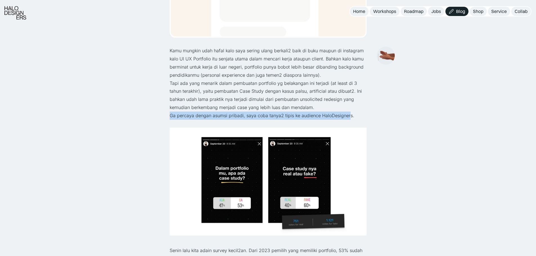
drag, startPoint x: 169, startPoint y: 116, endPoint x: 348, endPoint y: 115, distance: 178.3
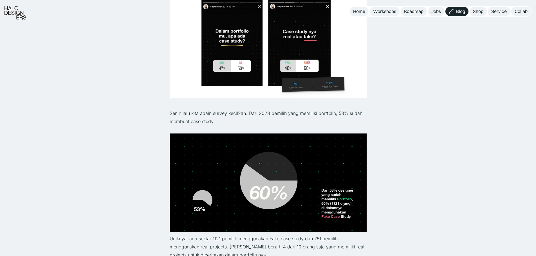
scroll to position [337, 0]
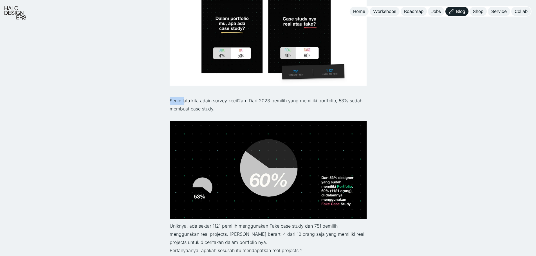
drag, startPoint x: 164, startPoint y: 104, endPoint x: 183, endPoint y: 103, distance: 19.4
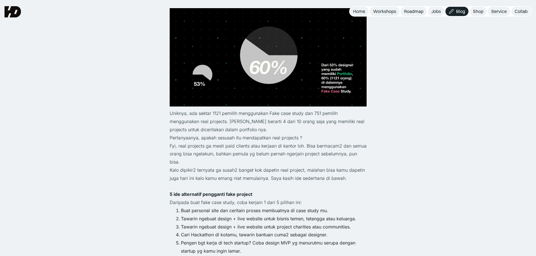
scroll to position [487, 0]
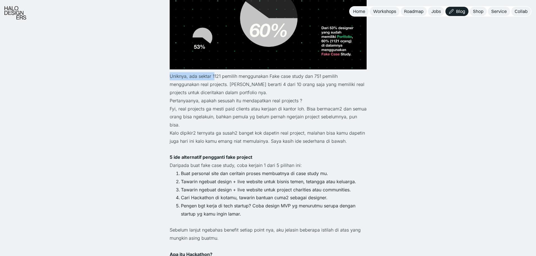
drag, startPoint x: 168, startPoint y: 75, endPoint x: 213, endPoint y: 78, distance: 45.1
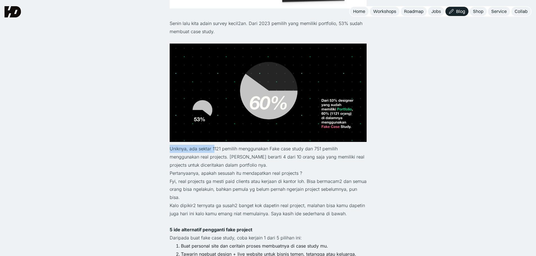
scroll to position [413, 0]
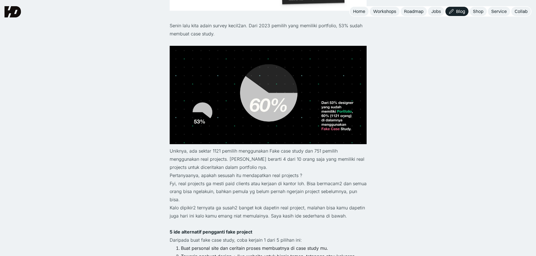
click at [215, 155] on p "Uniknya, ada sektar 1121 pemilih menggunakan Fake case study dan 751 pemilih me…" at bounding box center [268, 159] width 197 height 24
drag, startPoint x: 212, startPoint y: 150, endPoint x: 345, endPoint y: 148, distance: 132.2
click at [345, 148] on p "Uniknya, ada sektar 1121 pemilih menggunakan Fake case study dan 751 pemilih me…" at bounding box center [268, 159] width 197 height 24
drag, startPoint x: 190, startPoint y: 165, endPoint x: 243, endPoint y: 158, distance: 52.9
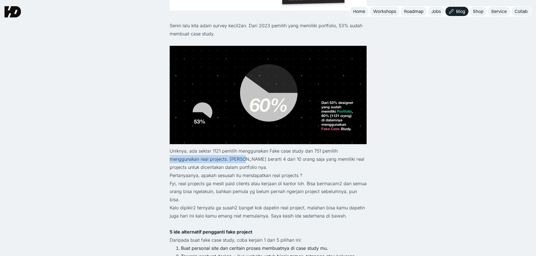
click at [226, 160] on p "Uniknya, ada sektar 1121 pemilih menggunakan Fake case study dan 751 pemilih me…" at bounding box center [268, 159] width 197 height 24
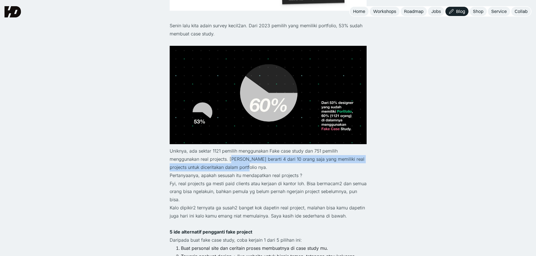
drag, startPoint x: 235, startPoint y: 160, endPoint x: 255, endPoint y: 165, distance: 21.0
click at [255, 165] on p "Uniknya, ada sektar 1121 pemilih menggunakan Fake case study dan 751 pemilih me…" at bounding box center [268, 159] width 197 height 24
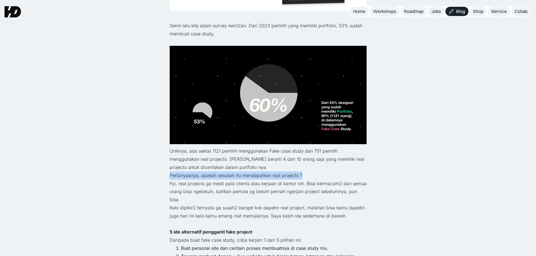
drag, startPoint x: 165, startPoint y: 177, endPoint x: 321, endPoint y: 177, distance: 155.8
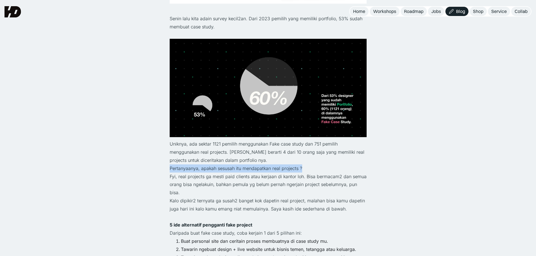
scroll to position [487, 0]
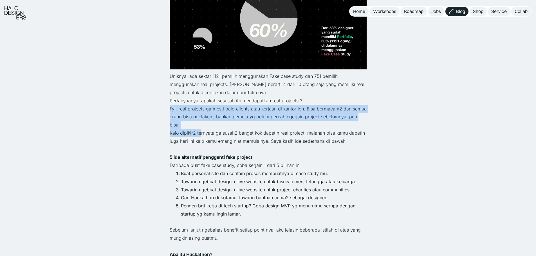
drag, startPoint x: 165, startPoint y: 110, endPoint x: 200, endPoint y: 128, distance: 39.6
click at [200, 129] on p "Kalo dipikir2 ternyata ga susah2 banget kok dapetin real project, malahan bisa …" at bounding box center [268, 137] width 197 height 16
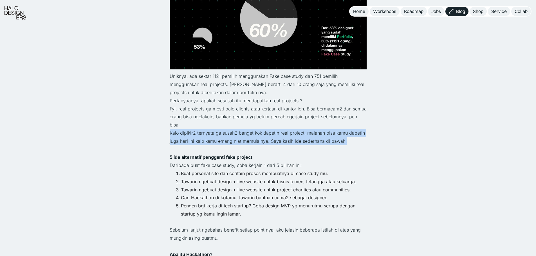
drag, startPoint x: 176, startPoint y: 128, endPoint x: 352, endPoint y: 130, distance: 176.6
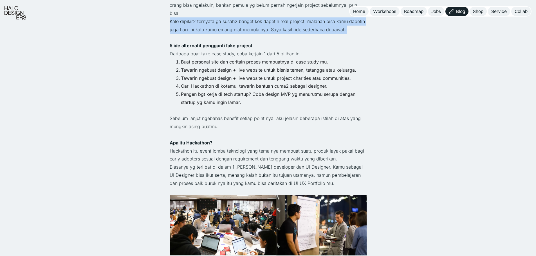
scroll to position [600, 0]
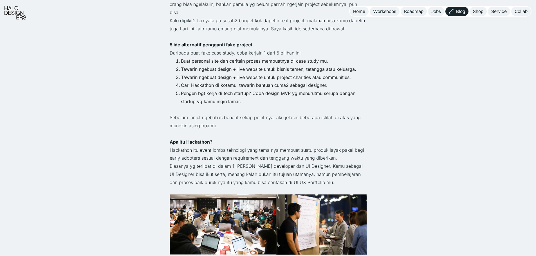
drag, startPoint x: 169, startPoint y: 36, endPoint x: 256, endPoint y: 31, distance: 87.6
drag, startPoint x: 167, startPoint y: 46, endPoint x: 269, endPoint y: 43, distance: 102.4
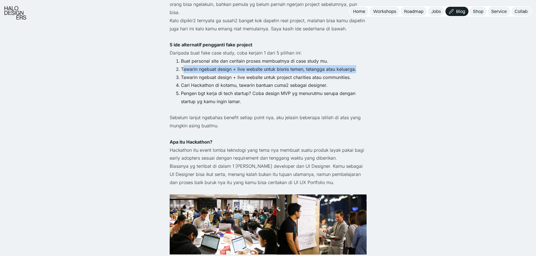
drag, startPoint x: 182, startPoint y: 60, endPoint x: 356, endPoint y: 57, distance: 173.6
click at [356, 65] on li "Tawarin ngebuat design + live website untuk bisnis temen, tetangga atau keluarg…" at bounding box center [274, 69] width 186 height 8
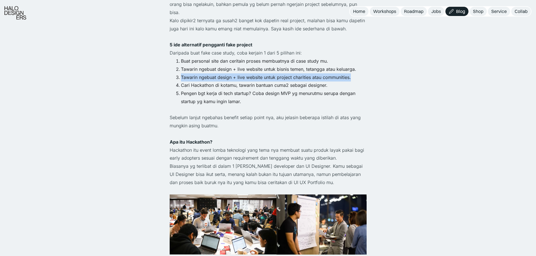
drag, startPoint x: 182, startPoint y: 70, endPoint x: 357, endPoint y: 67, distance: 175.8
click at [357, 73] on li "Tawarin ngebuat design + live website untuk project charities atau communities." at bounding box center [274, 77] width 186 height 8
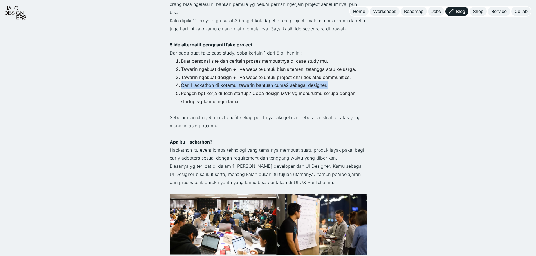
drag, startPoint x: 198, startPoint y: 78, endPoint x: 338, endPoint y: 75, distance: 140.4
click at [338, 81] on li "Cari Hackathon di kotamu, tawarin bantuan cuma2 sebagai designer." at bounding box center [274, 85] width 186 height 8
click at [213, 81] on li "Cari Hackathon di kotamu, tawarin bantuan cuma2 sebagai designer." at bounding box center [274, 85] width 186 height 8
drag, startPoint x: 181, startPoint y: 78, endPoint x: 327, endPoint y: 73, distance: 146.3
click at [327, 81] on li "Cari Hackathon di kotamu, tawarin bantuan cuma2 sebagai designer." at bounding box center [274, 85] width 186 height 8
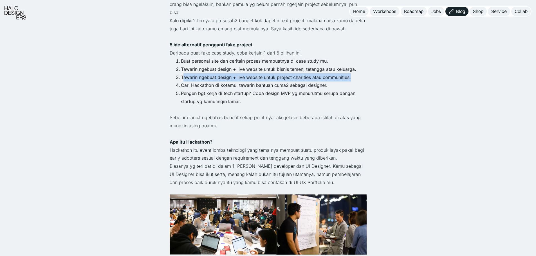
drag, startPoint x: 184, startPoint y: 71, endPoint x: 356, endPoint y: 70, distance: 171.3
click at [356, 73] on li "Tawarin ngebuat design + live website untuk project charities atau communities." at bounding box center [274, 77] width 186 height 8
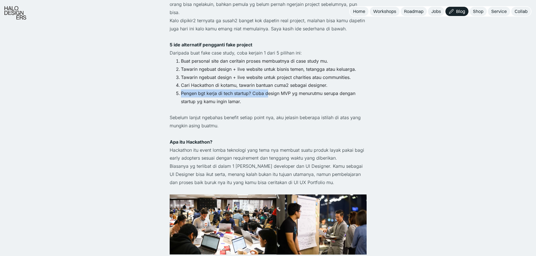
drag, startPoint x: 178, startPoint y: 86, endPoint x: 267, endPoint y: 84, distance: 88.9
click at [267, 89] on li "Pengen bgt kerja di tech startup? Coba design MVP yg menurutmu serupa dengan st…" at bounding box center [274, 97] width 186 height 16
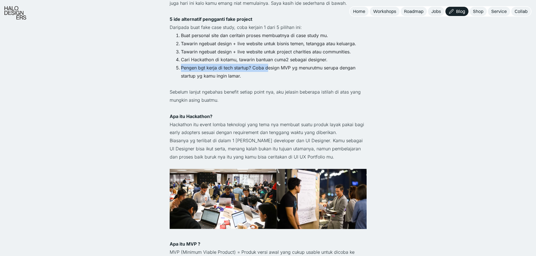
scroll to position [638, 0]
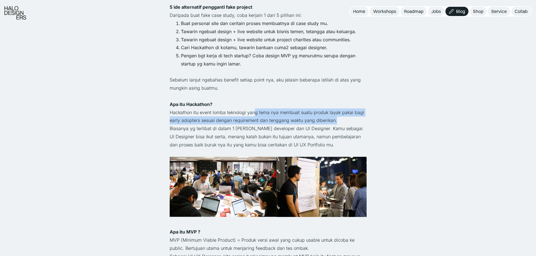
drag, startPoint x: 254, startPoint y: 104, endPoint x: 337, endPoint y: 112, distance: 83.3
click at [337, 112] on p "Hackathon itu event lomba teknologi yang tema nya membuat suatu produk layak pa…" at bounding box center [268, 117] width 197 height 16
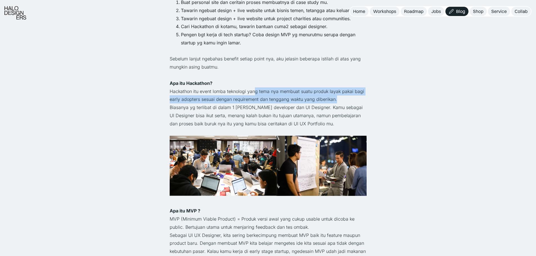
scroll to position [675, 0]
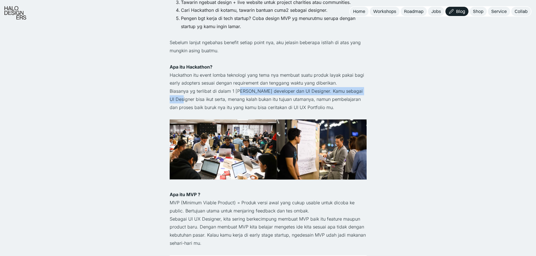
drag, startPoint x: 168, startPoint y: 88, endPoint x: 237, endPoint y: 86, distance: 68.9
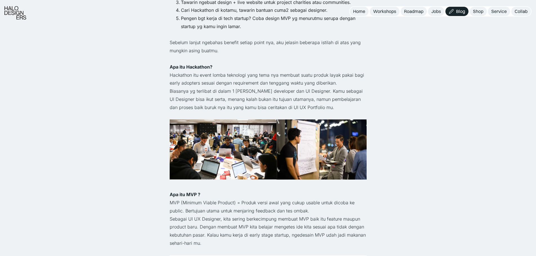
click at [219, 87] on p "Biasanya yg terlibat di dalam 1 [PERSON_NAME] developer dan UI Designer. Kamu s…" at bounding box center [268, 99] width 197 height 24
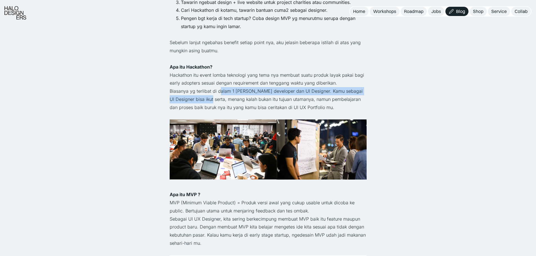
drag, startPoint x: 218, startPoint y: 80, endPoint x: 199, endPoint y: 93, distance: 22.9
click at [199, 93] on p "Biasanya yg terlibat di dalam 1 [PERSON_NAME] developer dan UI Designer. Kamu s…" at bounding box center [268, 99] width 197 height 24
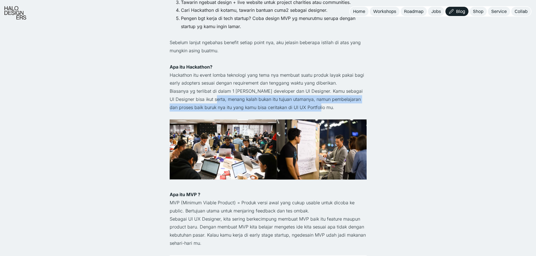
drag, startPoint x: 203, startPoint y: 91, endPoint x: 312, endPoint y: 98, distance: 109.9
click at [312, 98] on p "Biasanya yg terlibat di dalam 1 [PERSON_NAME] developer dan UI Designer. Kamu s…" at bounding box center [268, 99] width 197 height 24
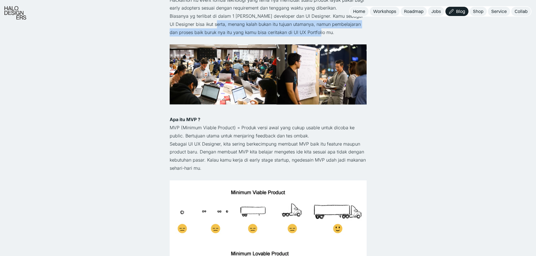
scroll to position [787, 0]
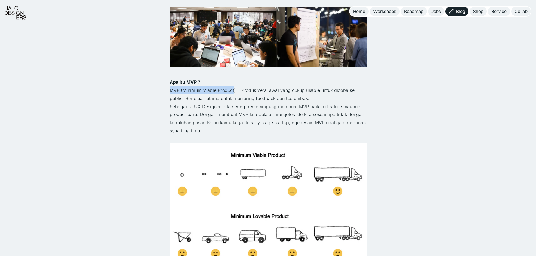
drag, startPoint x: 179, startPoint y: 85, endPoint x: 233, endPoint y: 80, distance: 54.5
click at [233, 80] on div "Kembali Tinggalkan Fake UI UX Case Study, Coba 5 Ide Alternatif Ini! Career · 3…" at bounding box center [268, 254] width 536 height 2083
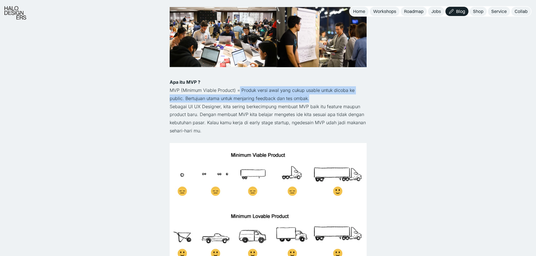
drag, startPoint x: 239, startPoint y: 82, endPoint x: 320, endPoint y: 91, distance: 81.7
click at [320, 91] on p "MVP (Minimum Viable Product) = Produk versi awal yang cukup usable untuk dicoba…" at bounding box center [268, 94] width 197 height 16
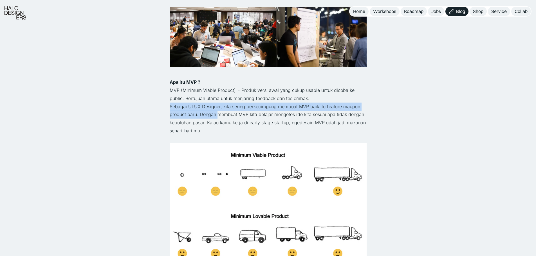
drag, startPoint x: 163, startPoint y: 101, endPoint x: 216, endPoint y: 103, distance: 53.2
click at [216, 103] on div "Kembali Tinggalkan Fake UI UX Case Study, Coba 5 Ide Alternatif Ini! Career · 3…" at bounding box center [268, 254] width 536 height 2083
click at [216, 103] on p "Sebagai UI UX Designer, kita sering berkecimpung membuat MVP baik itu feature m…" at bounding box center [268, 119] width 197 height 32
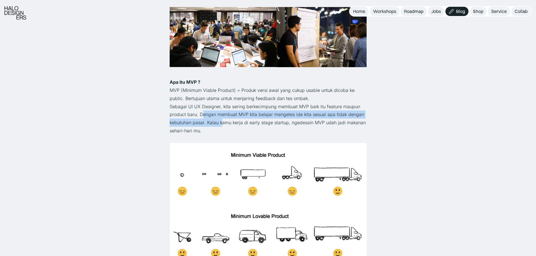
drag, startPoint x: 203, startPoint y: 105, endPoint x: 223, endPoint y: 114, distance: 22.3
click at [223, 114] on p "Sebagai UI UX Designer, kita sering berkecimpung membuat MVP baik itu feature m…" at bounding box center [268, 119] width 197 height 32
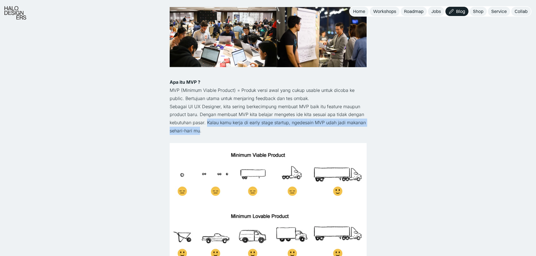
drag, startPoint x: 208, startPoint y: 115, endPoint x: 201, endPoint y: 121, distance: 10.0
click at [201, 121] on p "Sebagai UI UX Designer, kita sering berkecimpung membuat MVP baik itu feature m…" at bounding box center [268, 119] width 197 height 32
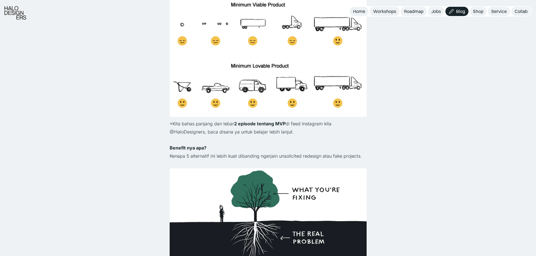
scroll to position [975, 0]
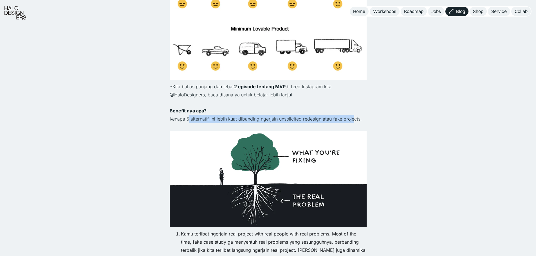
drag, startPoint x: 188, startPoint y: 113, endPoint x: 352, endPoint y: 109, distance: 163.5
click at [352, 115] on p "Kenapa 5 alternatif ini lebih kuat dibanding ngerjain unsolicited redesign atau…" at bounding box center [268, 119] width 197 height 8
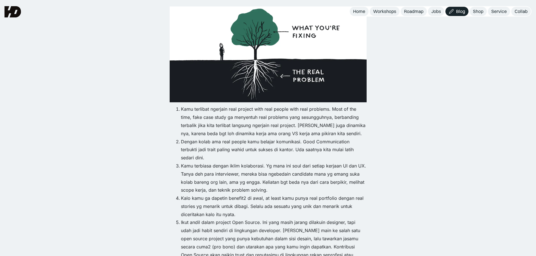
scroll to position [1088, 0]
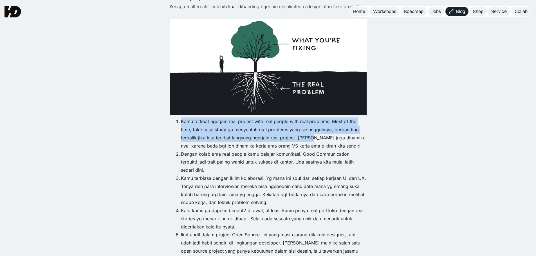
drag, startPoint x: 183, startPoint y: 114, endPoint x: 310, endPoint y: 128, distance: 127.9
click at [310, 128] on li "Kamu terlibat ngerjain real project with real people with real problems. Most o…" at bounding box center [274, 134] width 186 height 32
click at [295, 132] on li "Kamu terlibat ngerjain real project with real people with real problems. Most o…" at bounding box center [274, 134] width 186 height 32
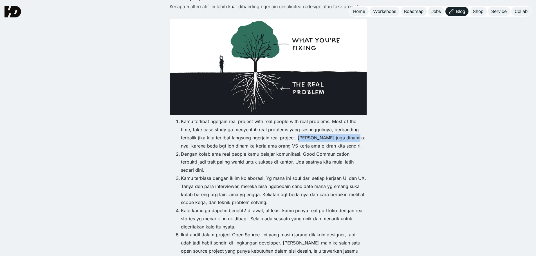
drag, startPoint x: 314, startPoint y: 130, endPoint x: 338, endPoint y: 130, distance: 23.3
click at [338, 130] on li "Kamu terlibat ngerjain real project with real people with real problems. Most o…" at bounding box center [274, 134] width 186 height 32
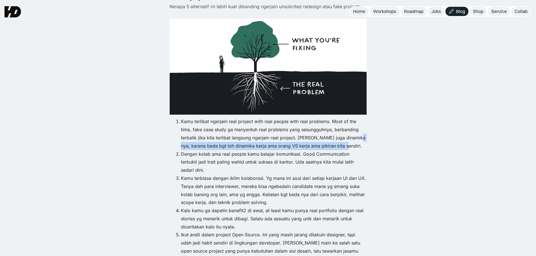
drag, startPoint x: 225, startPoint y: 139, endPoint x: 354, endPoint y: 136, distance: 129.7
click at [354, 136] on ol "Kamu terlibat ngerjain real project with real people with real problems. Most o…" at bounding box center [268, 199] width 197 height 162
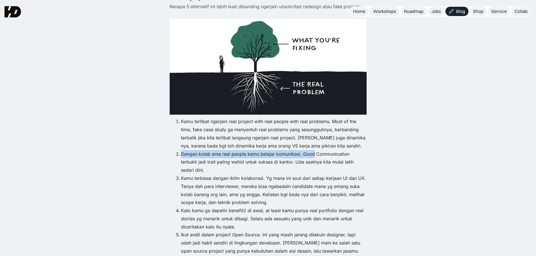
drag, startPoint x: 183, startPoint y: 145, endPoint x: 313, endPoint y: 142, distance: 130.5
click at [313, 150] on li "Dengan kolab ama real people kamu belajar komunikasi. Good Communication terbuk…" at bounding box center [274, 162] width 186 height 24
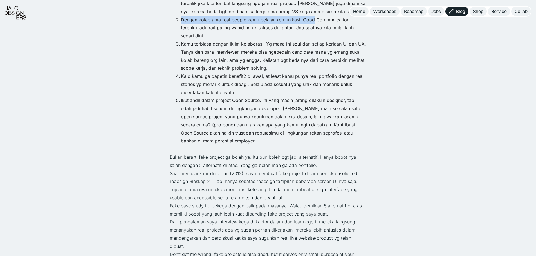
scroll to position [1275, 0]
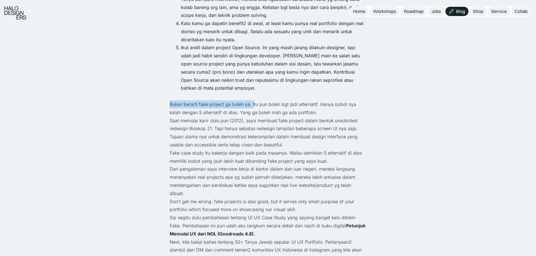
drag, startPoint x: 183, startPoint y: 85, endPoint x: 253, endPoint y: 85, distance: 69.7
click at [257, 100] on p "Bukan berarti fake project ga boleh ya. Itu pun boleh bgt jadi alternatif. Hany…" at bounding box center [268, 108] width 197 height 16
drag, startPoint x: 257, startPoint y: 88, endPoint x: 312, endPoint y: 89, distance: 55.7
click at [312, 100] on p "Bukan berarti fake project ga boleh ya. Itu pun boleh bgt jadi alternatif. Hany…" at bounding box center [268, 108] width 197 height 16
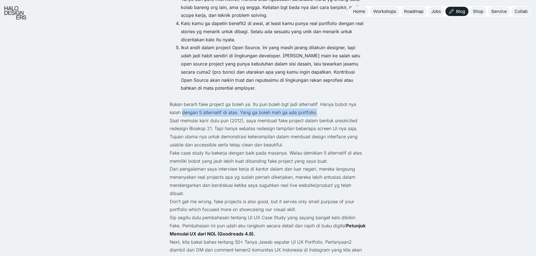
drag, startPoint x: 163, startPoint y: 97, endPoint x: 320, endPoint y: 96, distance: 156.4
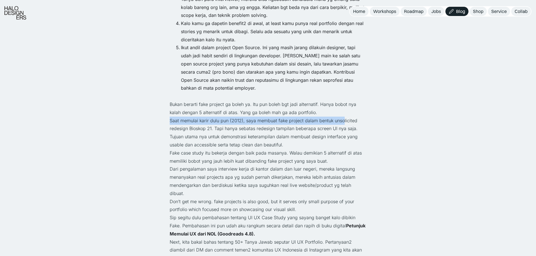
drag, startPoint x: 167, startPoint y: 105, endPoint x: 341, endPoint y: 103, distance: 174.1
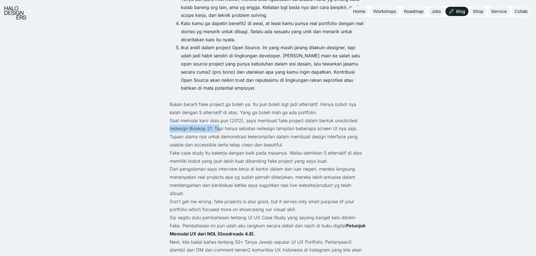
drag, startPoint x: 203, startPoint y: 113, endPoint x: 218, endPoint y: 112, distance: 14.4
click at [344, 117] on p "Saat memulai karir dulu pun (2012), saya membuat fake project dalam bentuk unso…" at bounding box center [268, 133] width 197 height 32
copy p "unsolicited"
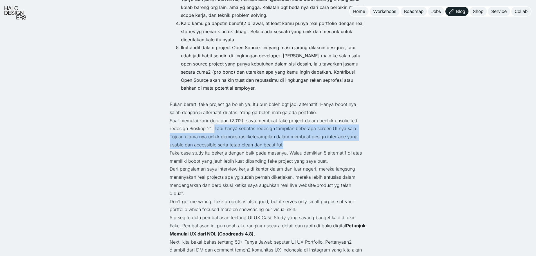
drag, startPoint x: 213, startPoint y: 114, endPoint x: 284, endPoint y: 126, distance: 71.7
click at [284, 126] on p "Saat memulai karir dulu pun (2012), saya membuat fake project dalam bentuk unso…" at bounding box center [268, 133] width 197 height 32
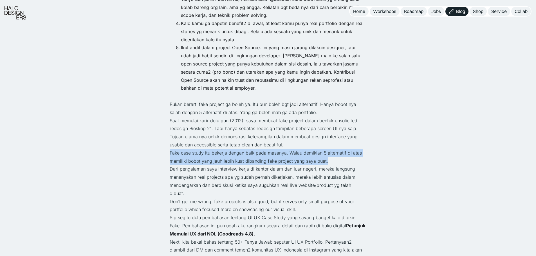
drag, startPoint x: 176, startPoint y: 137, endPoint x: 328, endPoint y: 147, distance: 151.9
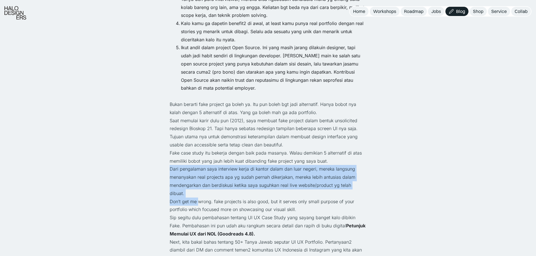
drag, startPoint x: 166, startPoint y: 152, endPoint x: 197, endPoint y: 175, distance: 38.2
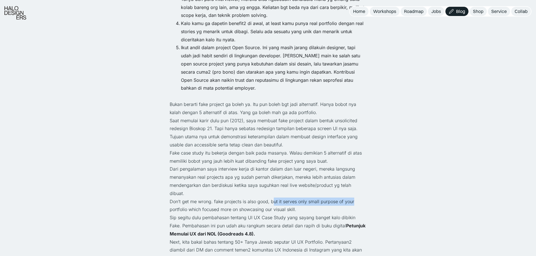
drag, startPoint x: 271, startPoint y: 177, endPoint x: 354, endPoint y: 176, distance: 83.8
click at [354, 198] on p "Don’t get me wrong. fake projects is also good, but it serves only small purpos…" at bounding box center [268, 206] width 197 height 16
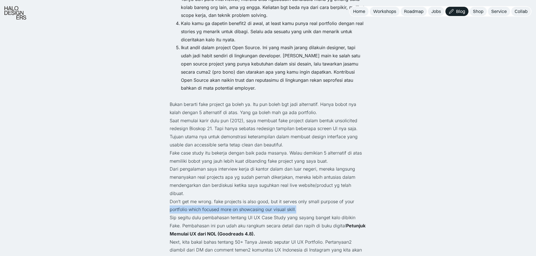
drag, startPoint x: 167, startPoint y: 189, endPoint x: 299, endPoint y: 186, distance: 132.5
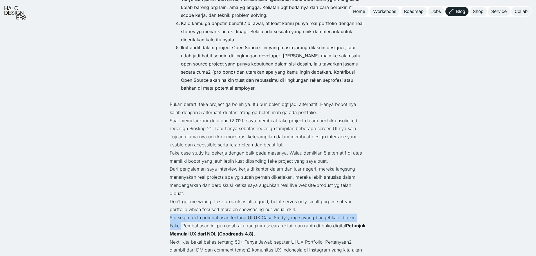
drag, startPoint x: 190, startPoint y: 197, endPoint x: 361, endPoint y: 198, distance: 171.6
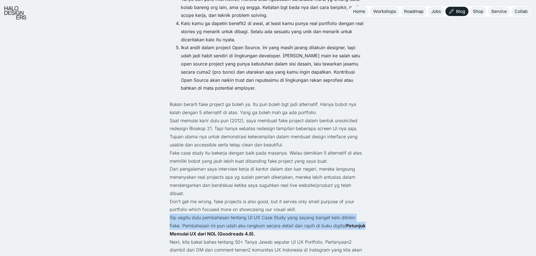
click at [172, 214] on p "Sip segitu dulu pembahasan tentang UI UX Case Study yang sayang banget kalo dib…" at bounding box center [268, 226] width 197 height 24
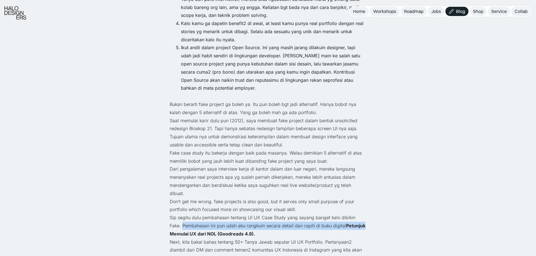
drag, startPoint x: 171, startPoint y: 202, endPoint x: 365, endPoint y: 202, distance: 194.1
click at [365, 214] on p "Sip segitu dulu pembahasan tentang UI UX Case Study yang sayang banget kalo dib…" at bounding box center [268, 226] width 197 height 24
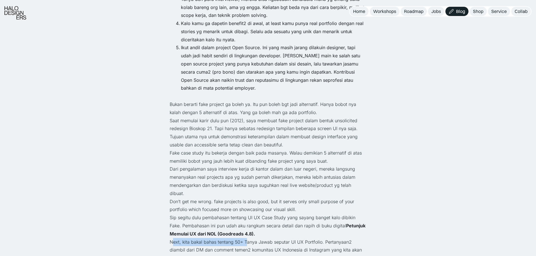
drag, startPoint x: 174, startPoint y: 215, endPoint x: 246, endPoint y: 221, distance: 72.3
click at [246, 238] on p "Next, kita bakal bahas tentang 50+ Tanya Jawab seputar UI UX Portfolio. Pertany…" at bounding box center [268, 250] width 197 height 24
click at [201, 223] on strong "Petunjuk Memulai UX dari NOL (Goodreads 4.8)." at bounding box center [268, 230] width 196 height 14
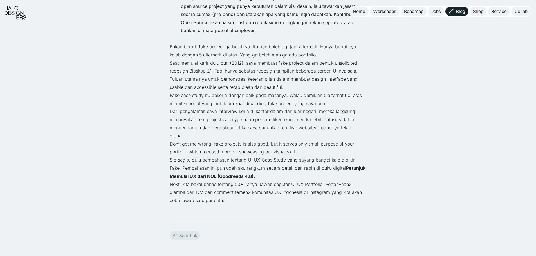
scroll to position [1350, 0]
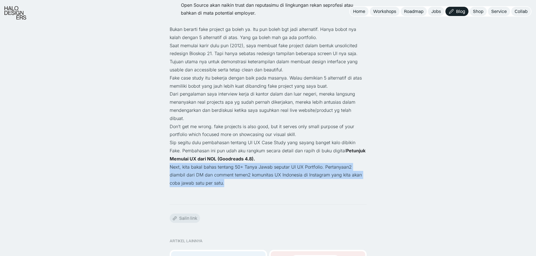
drag, startPoint x: 170, startPoint y: 144, endPoint x: 310, endPoint y: 159, distance: 140.6
click at [310, 163] on p "Next, kita bakal bahas tentang 50+ Tanya Jawab seputar UI UX Portfolio. Pertany…" at bounding box center [268, 175] width 197 height 24
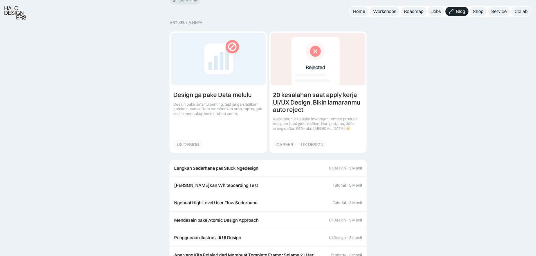
scroll to position [1650, 0]
